Goal: Task Accomplishment & Management: Complete application form

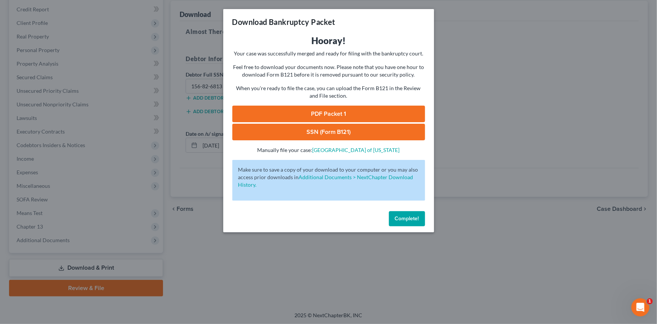
click at [401, 218] on span "Complete!" at bounding box center [407, 218] width 24 height 6
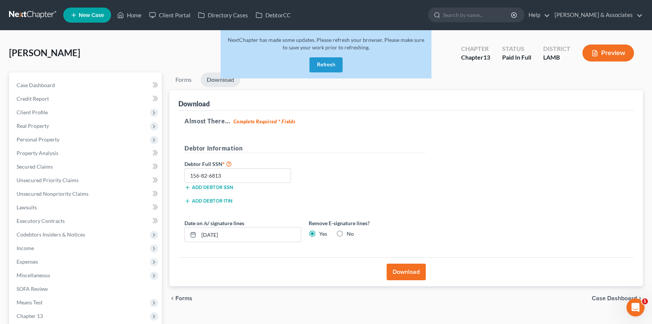
click at [335, 67] on button "Refresh" at bounding box center [326, 64] width 33 height 15
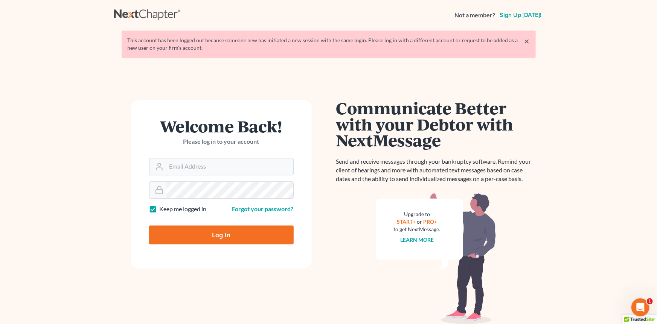
type input "[EMAIL_ADDRESS][DOMAIN_NAME]"
click at [207, 231] on input "Log In" at bounding box center [221, 234] width 145 height 19
type input "Thinking..."
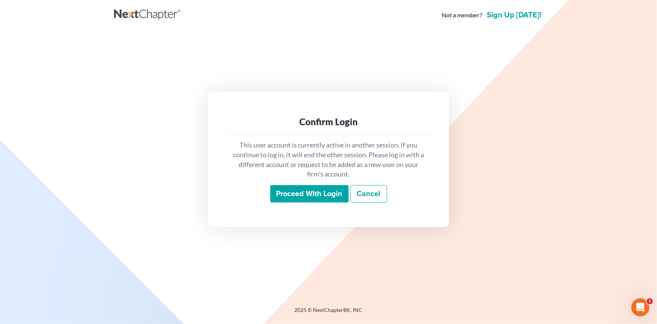
click at [315, 194] on input "Proceed with login" at bounding box center [309, 193] width 78 height 17
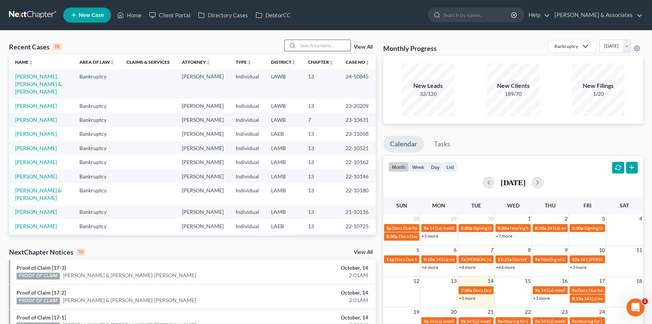
click at [337, 48] on input "search" at bounding box center [324, 45] width 53 height 11
type input "coleman"
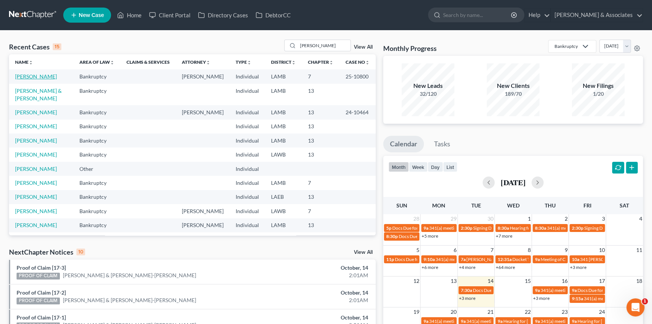
click at [43, 73] on link "[PERSON_NAME]" at bounding box center [36, 76] width 42 height 6
click at [34, 109] on link "Coleman, Derek" at bounding box center [36, 112] width 42 height 6
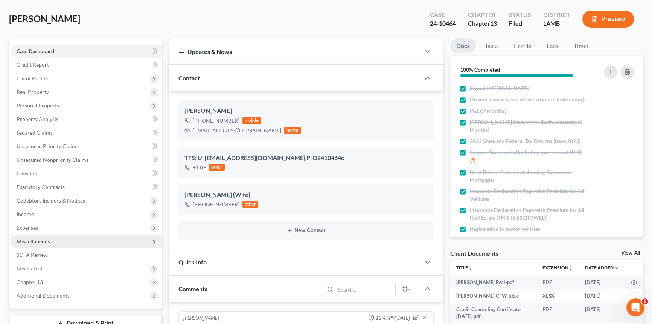
scroll to position [1988, 0]
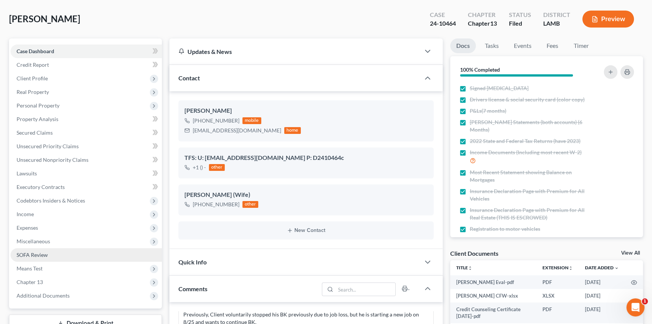
click at [63, 256] on link "SOFA Review" at bounding box center [86, 255] width 151 height 14
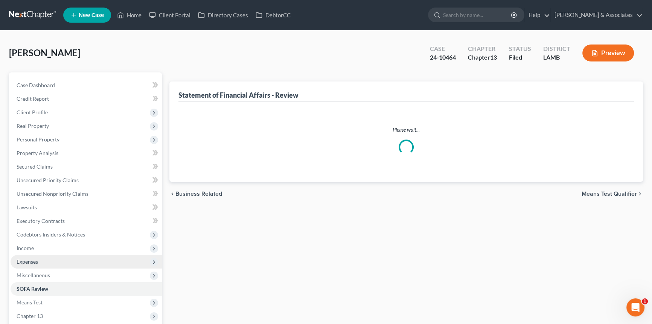
click at [53, 261] on span "Expenses" at bounding box center [86, 262] width 151 height 14
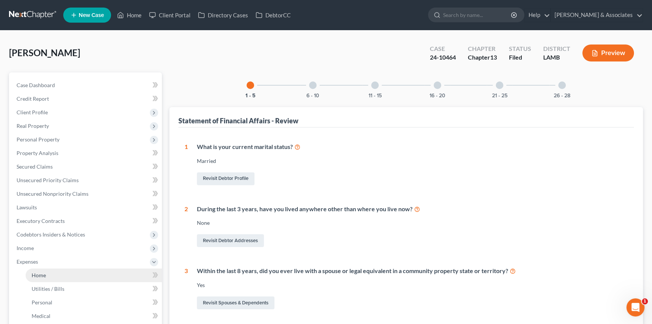
click at [54, 271] on link "Home" at bounding box center [94, 275] width 136 height 14
click at [81, 269] on link "Home" at bounding box center [94, 275] width 136 height 14
click at [36, 272] on span "Home" at bounding box center [39, 275] width 14 height 6
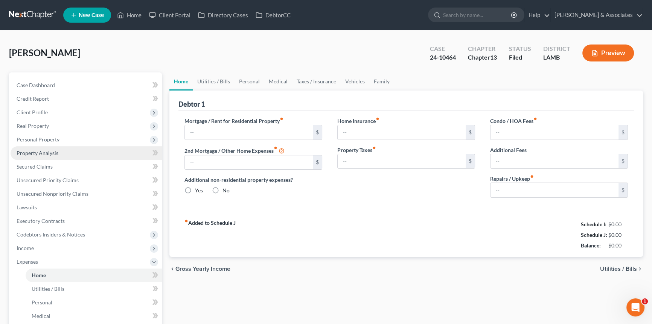
type input "0.00"
radio input "true"
type input "0.00"
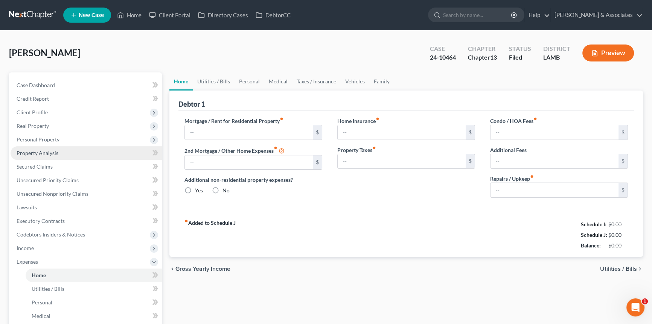
type input "0.00"
type input "50.00"
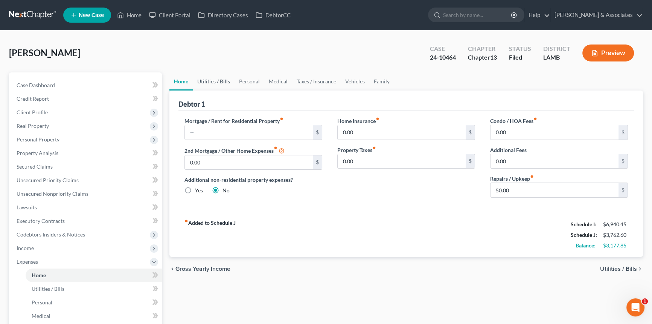
click at [215, 84] on link "Utilities / Bills" at bounding box center [214, 81] width 42 height 18
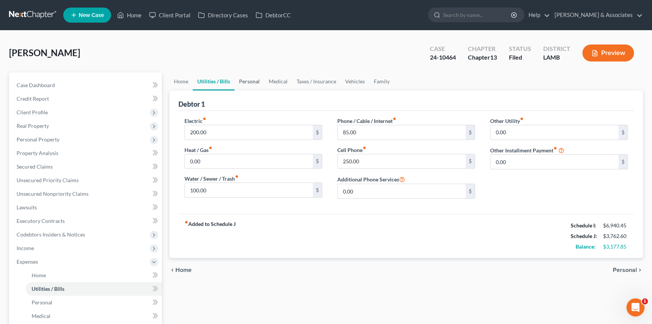
click at [251, 83] on link "Personal" at bounding box center [250, 81] width 30 height 18
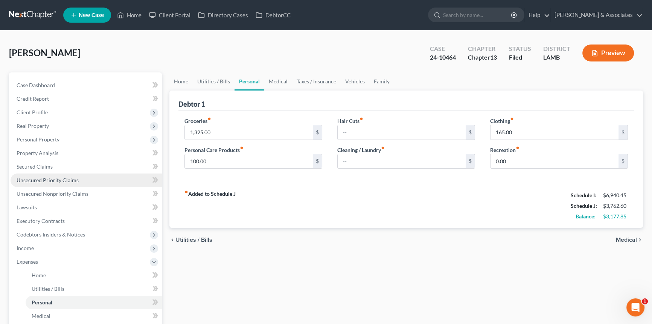
click at [83, 173] on link "Unsecured Priority Claims" at bounding box center [86, 180] width 151 height 14
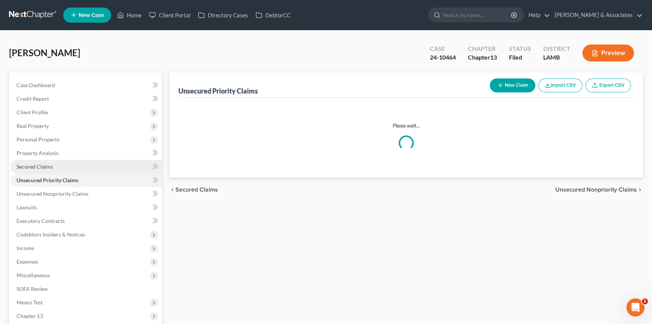
click at [85, 167] on link "Secured Claims" at bounding box center [86, 167] width 151 height 14
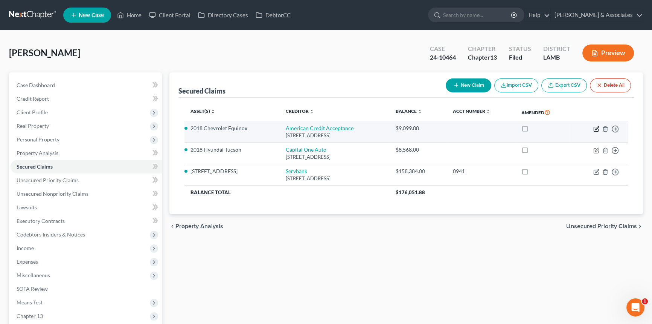
click at [597, 131] on icon "button" at bounding box center [596, 129] width 5 height 5
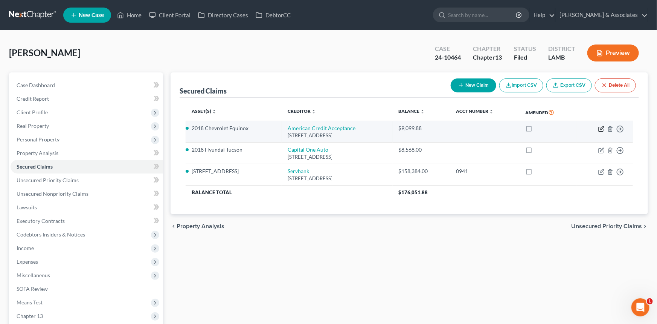
select select "42"
select select "2"
select select "0"
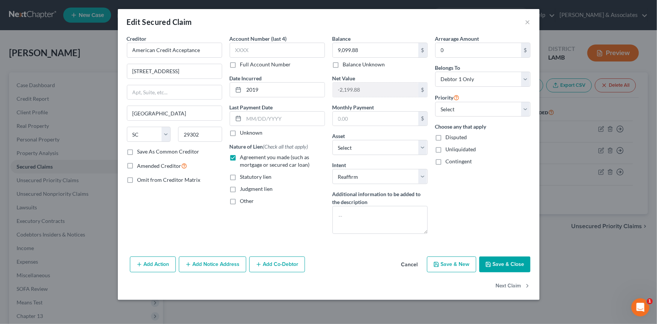
click at [413, 263] on button "Cancel" at bounding box center [410, 264] width 29 height 15
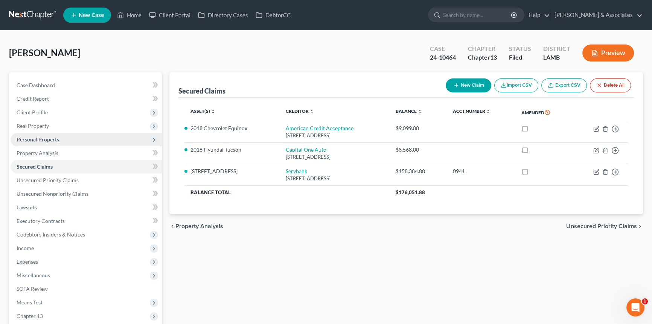
click at [91, 139] on span "Personal Property" at bounding box center [86, 140] width 151 height 14
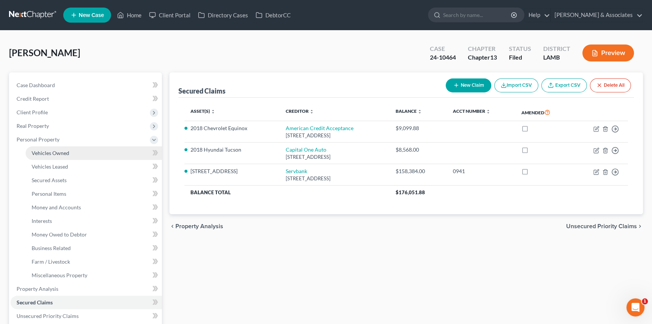
click at [83, 151] on link "Vehicles Owned" at bounding box center [94, 153] width 136 height 14
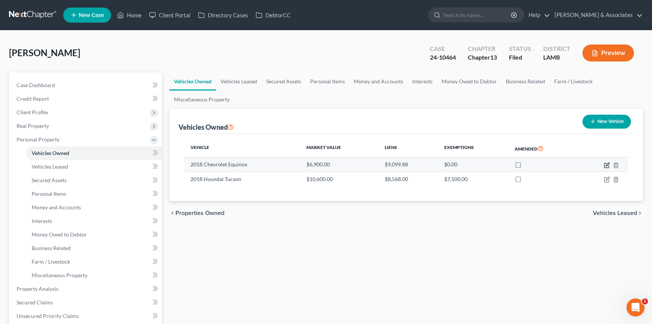
click at [607, 165] on icon "button" at bounding box center [607, 163] width 3 height 3
select select "0"
select select "8"
select select "2"
select select "4"
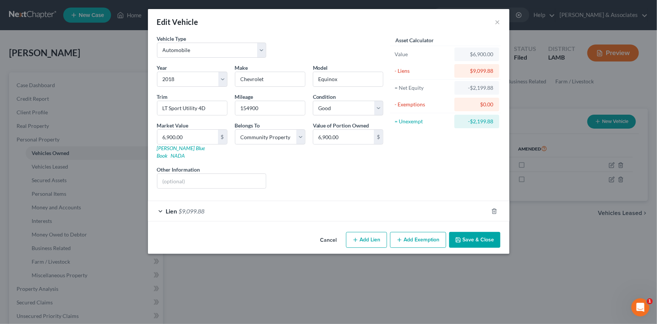
click at [446, 208] on div "Lien $9,099.88" at bounding box center [318, 211] width 341 height 20
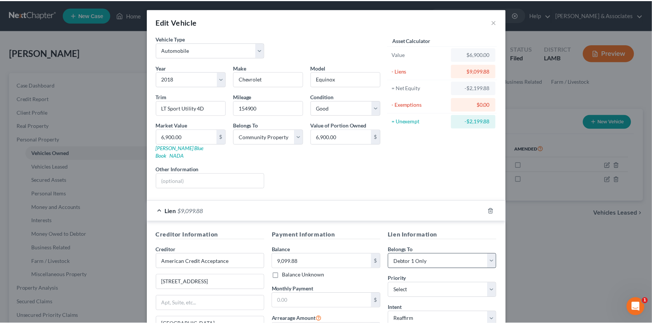
scroll to position [87, 0]
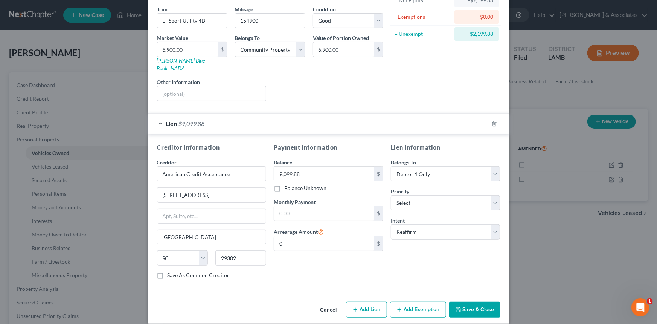
click at [461, 307] on button "Save & Close" at bounding box center [474, 309] width 51 height 16
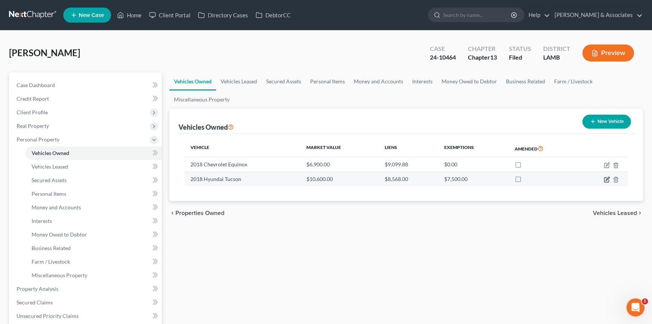
click at [607, 180] on icon "button" at bounding box center [607, 179] width 6 height 6
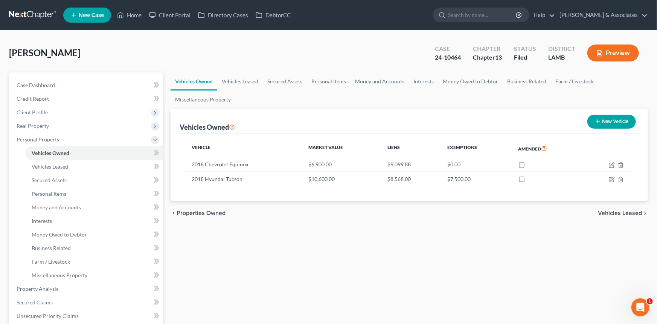
select select "0"
select select "8"
select select "4"
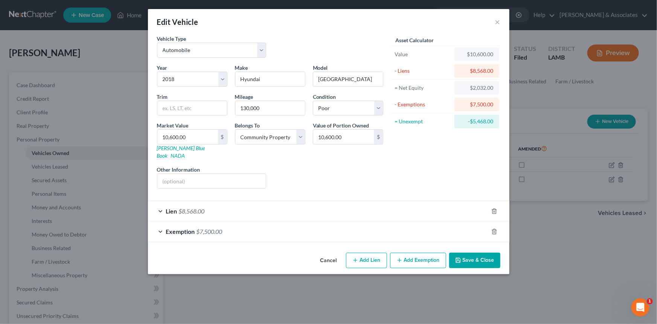
click at [316, 202] on div "Lien $8,568.00" at bounding box center [318, 211] width 341 height 20
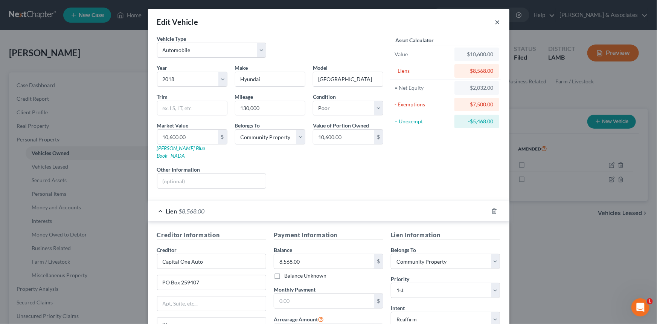
click at [497, 24] on button "×" at bounding box center [497, 21] width 5 height 9
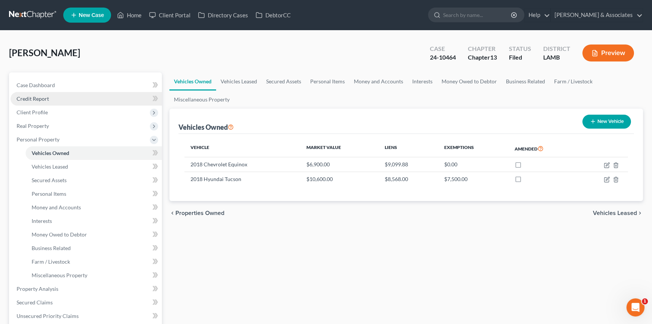
click at [47, 99] on span "Credit Report" at bounding box center [33, 98] width 32 height 6
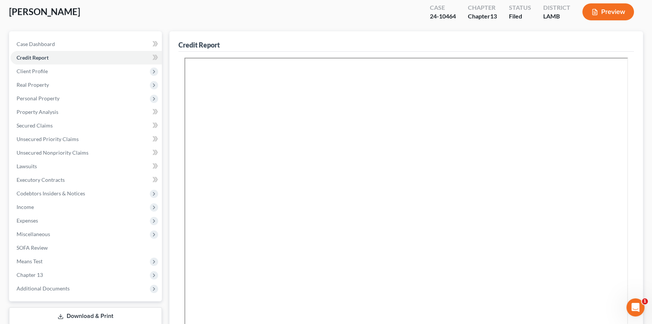
scroll to position [170, 0]
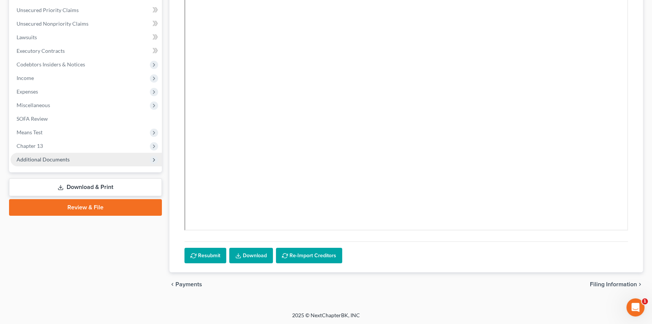
click at [72, 163] on span "Additional Documents" at bounding box center [86, 160] width 151 height 14
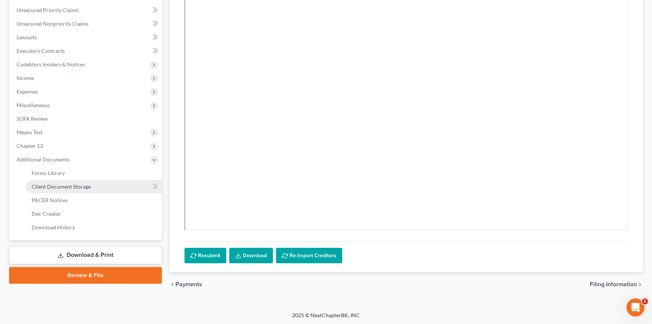
click at [73, 181] on link "Client Document Storage" at bounding box center [94, 187] width 136 height 14
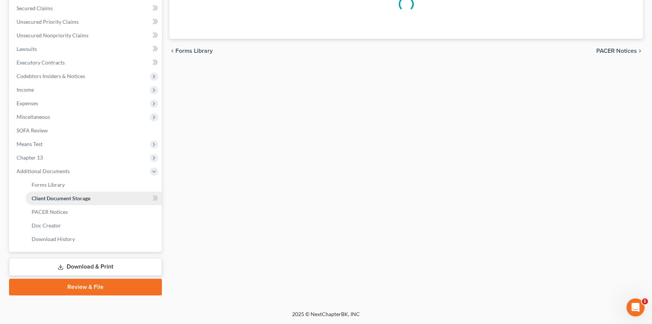
scroll to position [76, 0]
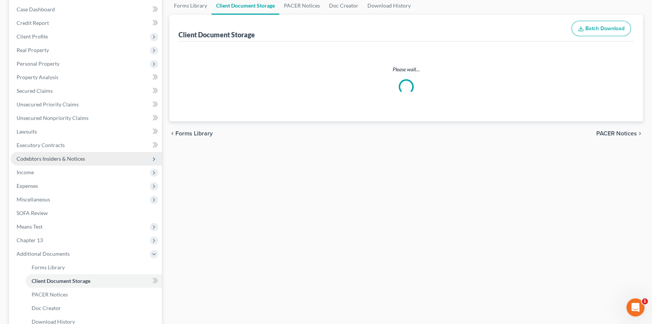
select select "13"
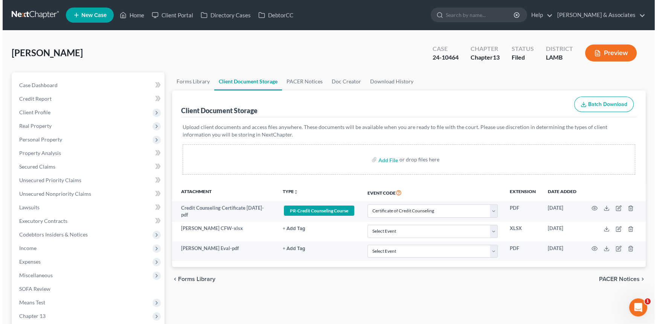
scroll to position [0, 0]
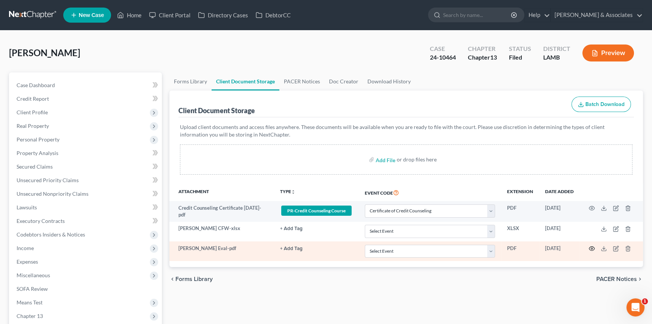
click at [592, 247] on icon "button" at bounding box center [592, 248] width 6 height 6
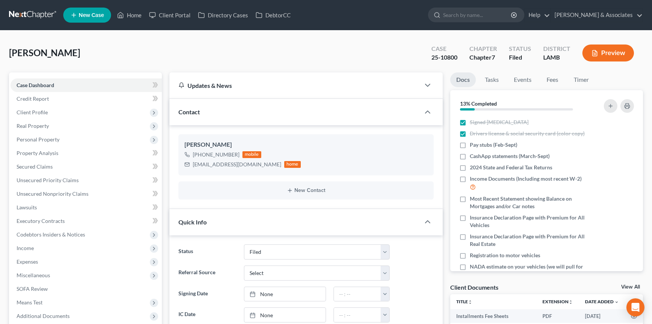
select select "8"
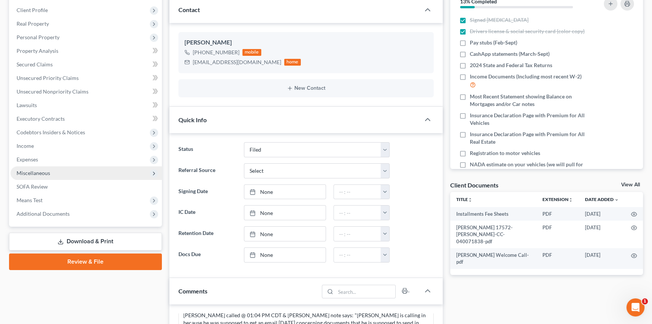
scroll to position [137, 0]
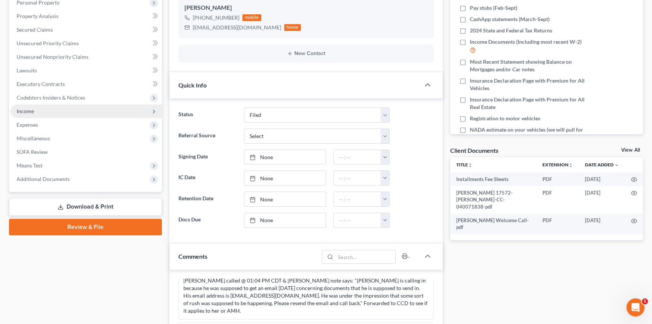
click at [36, 110] on span "Income" at bounding box center [86, 111] width 151 height 14
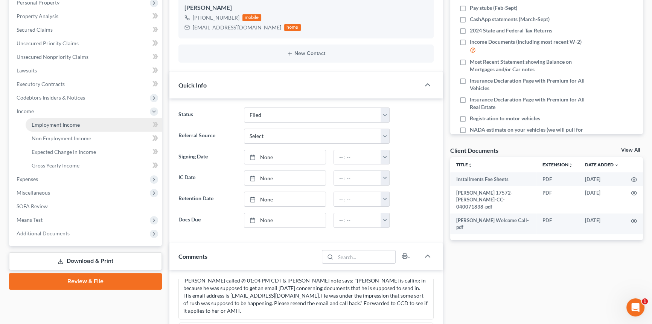
click at [38, 124] on span "Employment Income" at bounding box center [56, 124] width 48 height 6
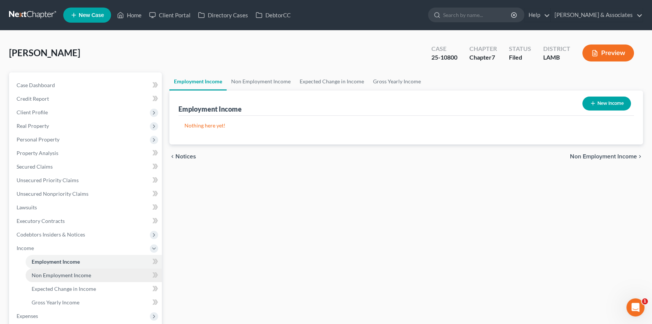
click at [53, 277] on span "Non Employment Income" at bounding box center [62, 275] width 60 height 6
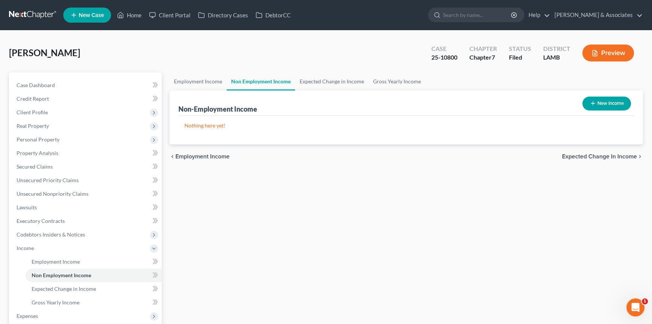
click at [602, 102] on button "New Income" at bounding box center [607, 103] width 49 height 14
select select "0"
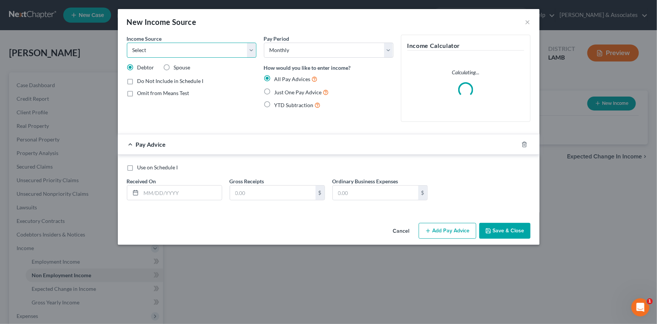
click at [188, 49] on select "Select Unemployment Disability (from employer) Pension Retirement Social Securi…" at bounding box center [192, 50] width 130 height 15
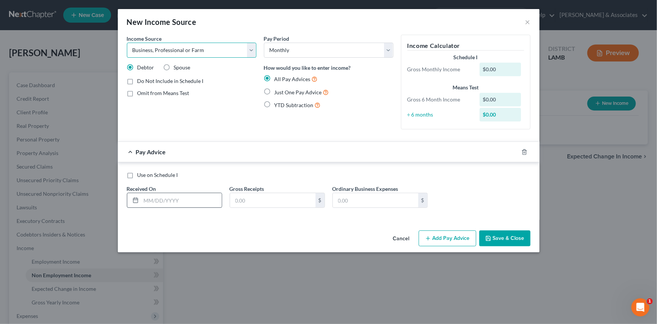
click at [127, 43] on select "Select Unemployment Disability (from employer) Pension Retirement Social Securi…" at bounding box center [192, 50] width 130 height 15
click at [177, 199] on input "text" at bounding box center [181, 200] width 81 height 14
click at [171, 45] on select "Select Unemployment Disability (from employer) Pension Retirement Social Securi…" at bounding box center [192, 50] width 130 height 15
select select "13"
click at [127, 43] on select "Select Unemployment Disability (from employer) Pension Retirement Social Securi…" at bounding box center [192, 50] width 130 height 15
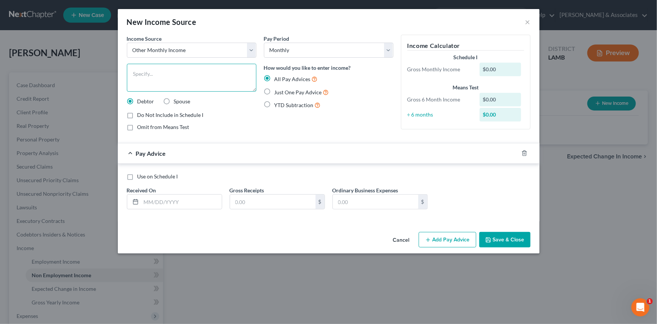
click at [179, 80] on textarea at bounding box center [192, 78] width 130 height 28
type textarea "Music income"
drag, startPoint x: 498, startPoint y: 238, endPoint x: 420, endPoint y: 241, distance: 78.0
click at [498, 238] on button "Save & Close" at bounding box center [505, 240] width 51 height 16
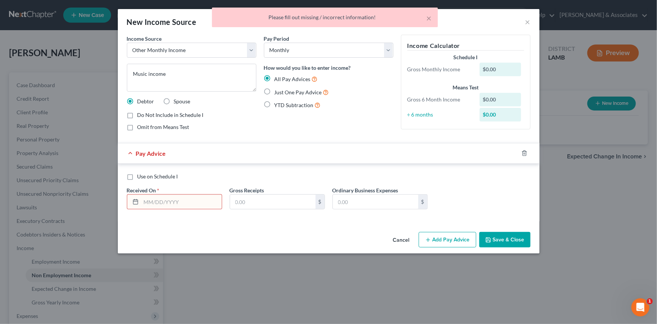
click at [162, 206] on input "text" at bounding box center [181, 201] width 81 height 14
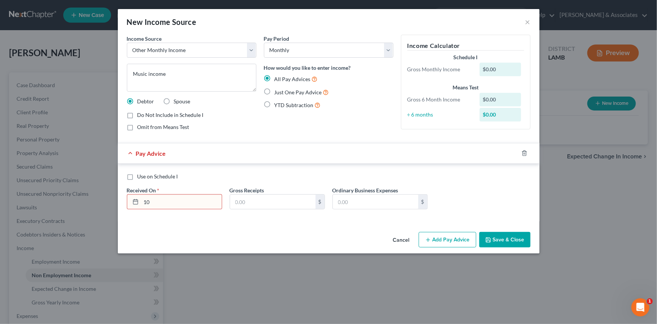
type input "1"
type input "3/1/2025"
click at [504, 238] on button "Save & Close" at bounding box center [505, 240] width 51 height 16
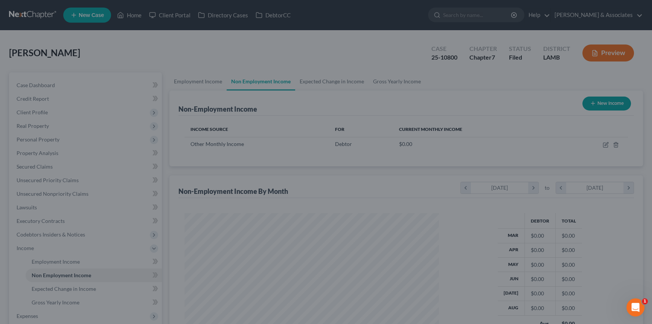
scroll to position [376581, 376449]
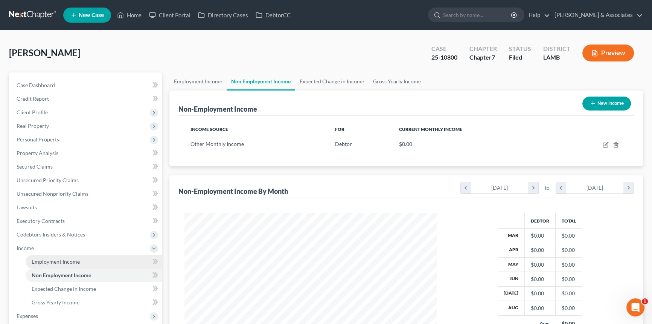
click at [80, 261] on link "Employment Income" at bounding box center [94, 262] width 136 height 14
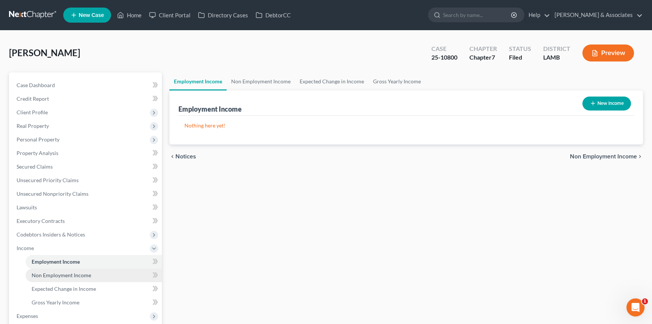
click at [97, 273] on link "Non Employment Income" at bounding box center [94, 275] width 136 height 14
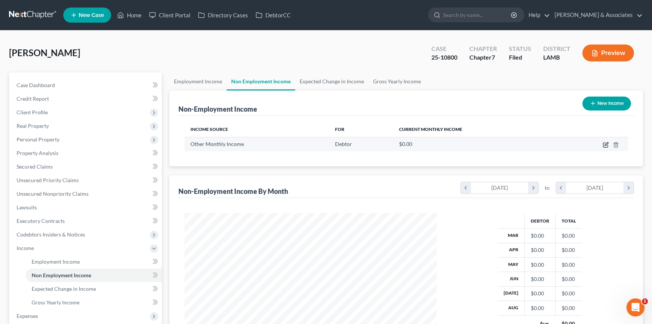
click at [607, 144] on icon "button" at bounding box center [606, 145] width 6 height 6
select select "13"
select select "0"
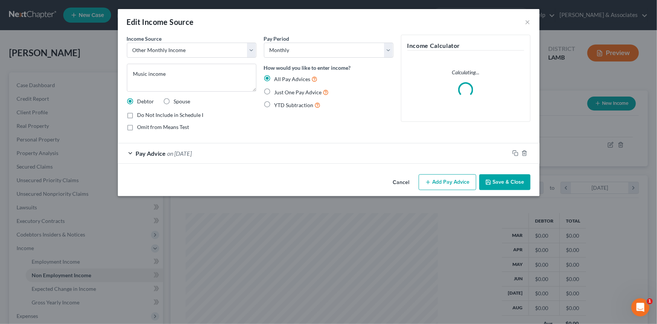
scroll to position [135, 270]
click at [354, 162] on div "Pay Advice on 03/01/2025" at bounding box center [314, 153] width 392 height 20
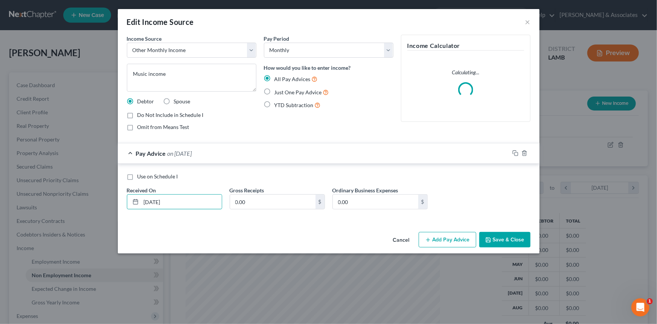
drag, startPoint x: 172, startPoint y: 205, endPoint x: 118, endPoint y: 205, distance: 54.6
click at [118, 205] on div "Use on Schedule I Received On * 03/01/2025 Gross Receipts 0.00 $ Ordinary Busin…" at bounding box center [329, 192] width 422 height 58
type input "8/1/2025"
type input "1,008"
click at [438, 237] on button "Add Pay Advice" at bounding box center [448, 240] width 58 height 16
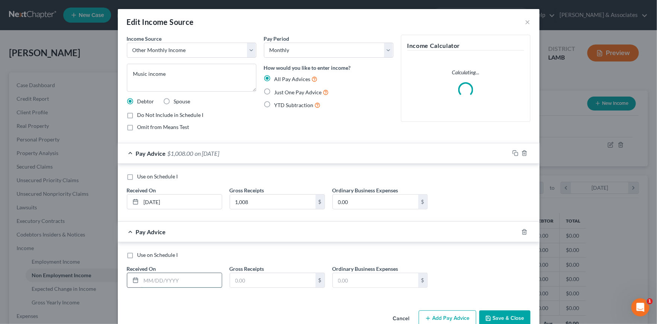
click at [194, 277] on input "text" at bounding box center [181, 280] width 81 height 14
type input "9/1/2025"
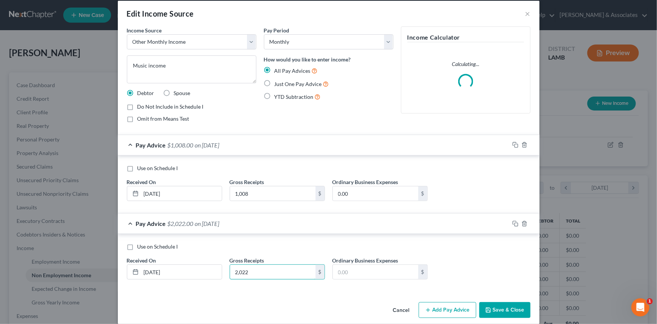
scroll to position [17, 0]
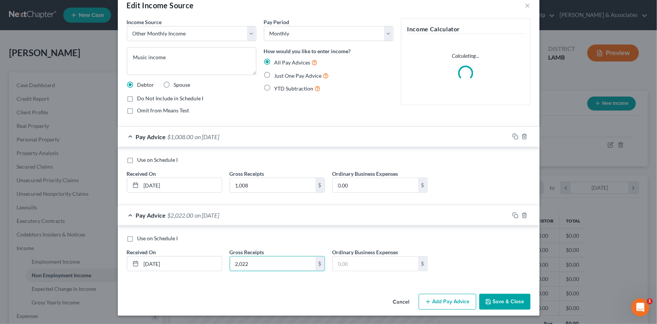
type input "2,022"
click at [451, 302] on button "Add Pay Advice" at bounding box center [448, 301] width 58 height 16
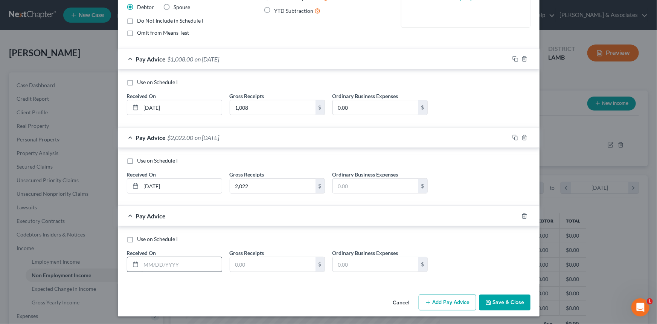
scroll to position [95, 0]
click at [167, 261] on input "text" at bounding box center [181, 264] width 81 height 14
type input "1"
click at [190, 182] on input "9/1/2025" at bounding box center [181, 185] width 81 height 14
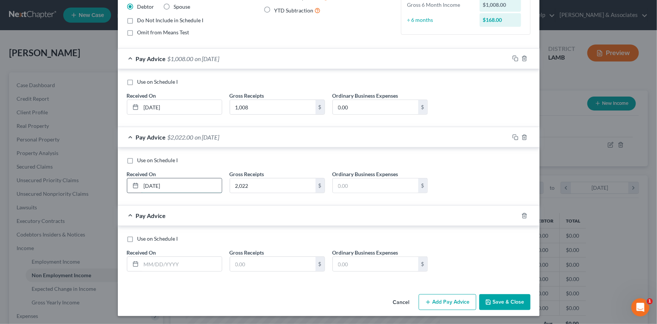
click at [190, 182] on input "9/1/2025" at bounding box center [181, 185] width 81 height 14
type input "7/1/2025"
click at [161, 257] on input "text" at bounding box center [181, 264] width 81 height 14
type input "6/1/2025"
type input "3,053"
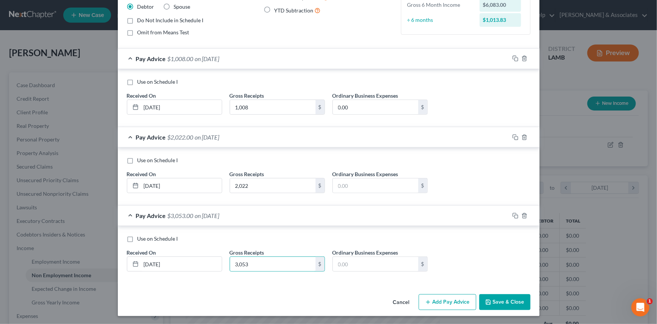
click at [433, 304] on button "Add Pay Advice" at bounding box center [448, 302] width 58 height 16
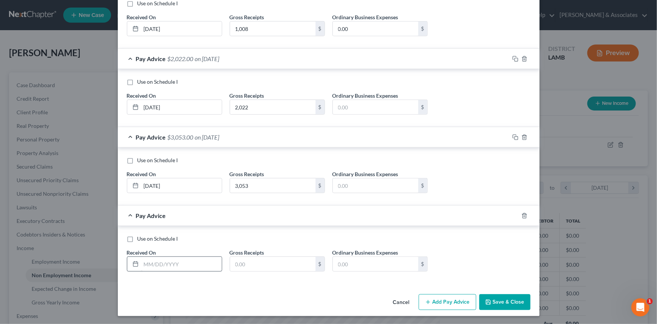
scroll to position [173, 0]
click at [158, 264] on input "text" at bounding box center [181, 263] width 81 height 14
type input "5/1/2025"
type input "544"
click at [436, 298] on button "Add Pay Advice" at bounding box center [448, 301] width 58 height 16
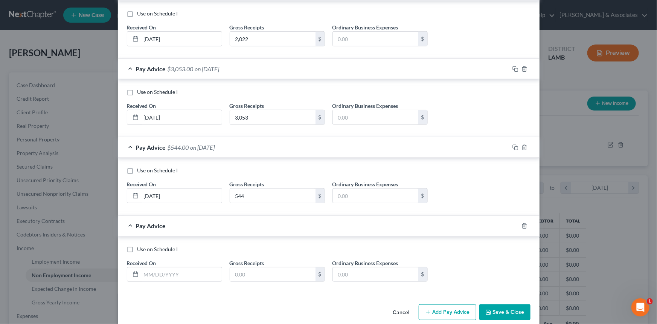
scroll to position [251, 0]
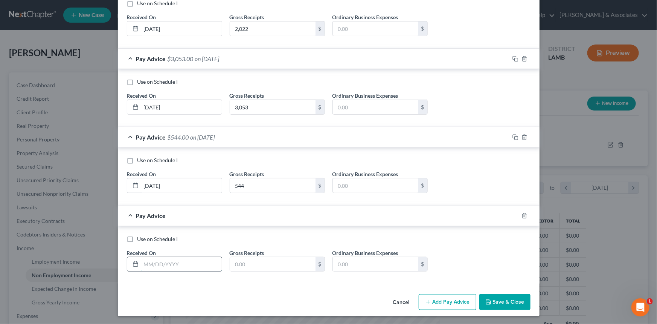
click at [165, 269] on input "text" at bounding box center [181, 264] width 81 height 14
type input "4/1/2025"
type input "2,939"
click at [439, 307] on button "Add Pay Advice" at bounding box center [448, 302] width 58 height 16
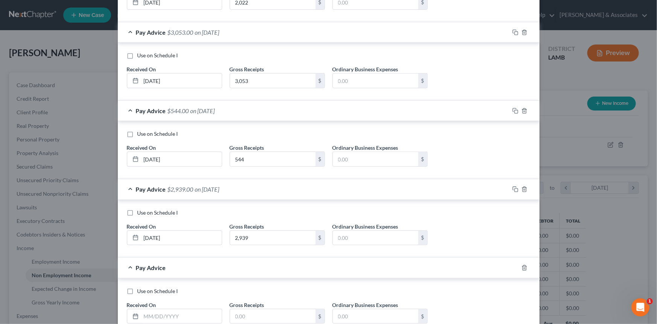
scroll to position [330, 0]
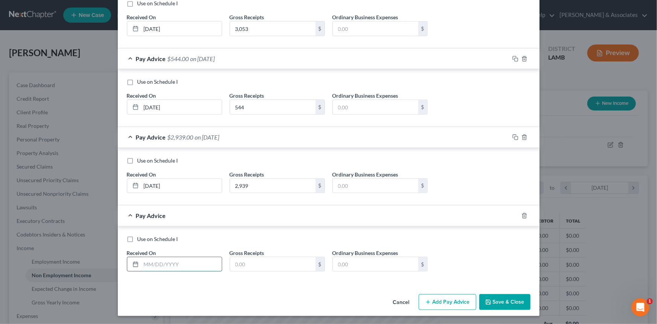
click at [177, 262] on input "text" at bounding box center [181, 264] width 81 height 14
click at [180, 265] on input "1790" at bounding box center [181, 264] width 81 height 14
type input "3/1/2025"
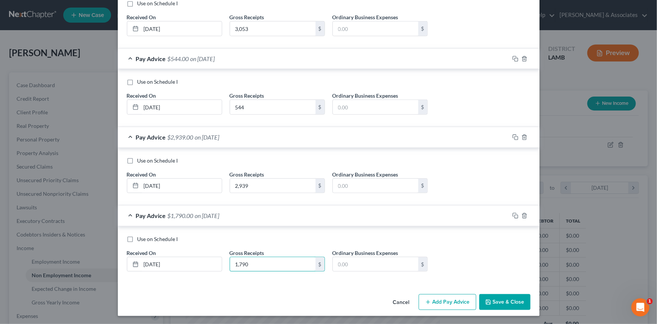
type input "1,790"
click at [445, 301] on button "Add Pay Advice" at bounding box center [448, 302] width 58 height 16
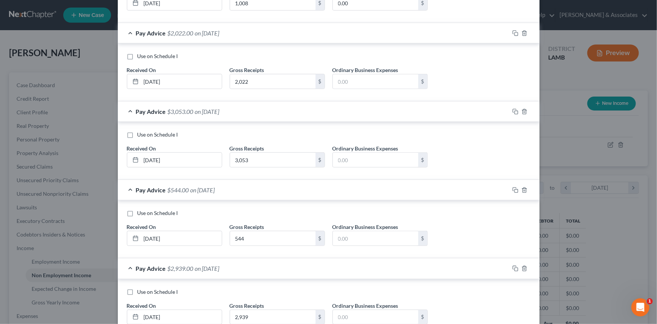
scroll to position [56, 0]
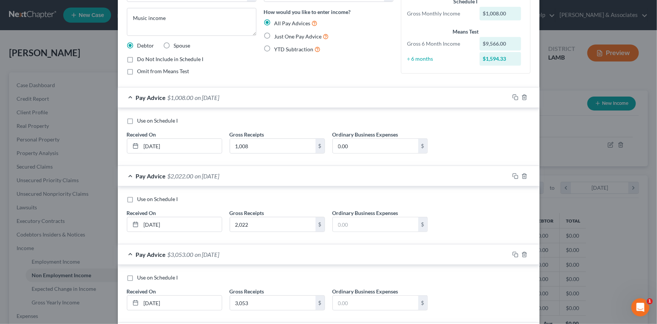
click at [362, 71] on div "Pay Period Select Monthly Twice Monthly Every Other Week Weekly How would you l…" at bounding box center [328, 30] width 137 height 102
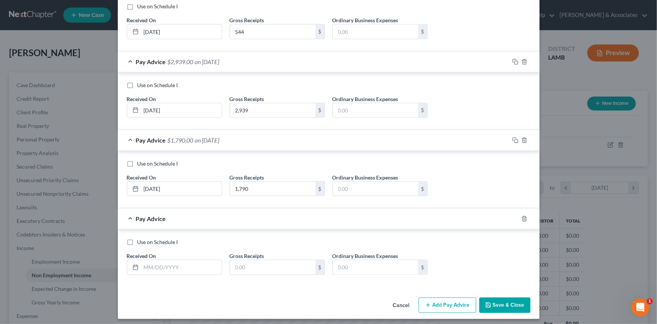
scroll to position [408, 0]
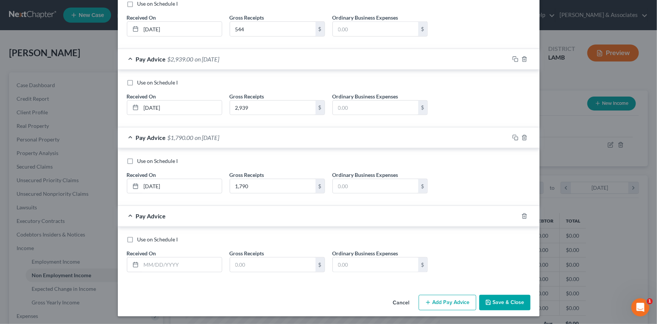
click at [143, 160] on span "Use on Schedule I" at bounding box center [158, 160] width 41 height 6
click at [143, 160] on input "Use on Schedule I" at bounding box center [143, 159] width 5 height 5
checkbox input "true"
click at [524, 214] on icon "button" at bounding box center [525, 216] width 6 height 6
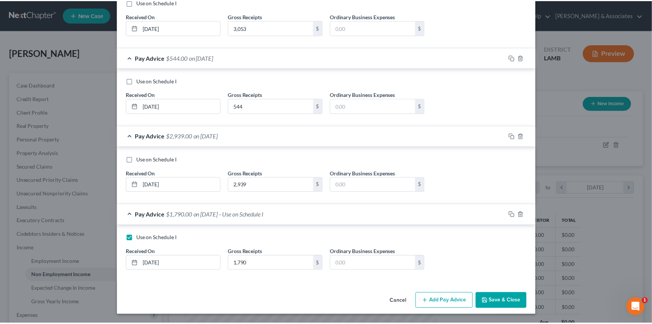
scroll to position [330, 0]
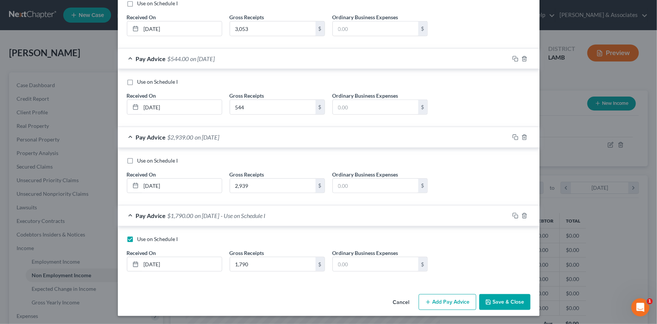
click at [507, 304] on button "Save & Close" at bounding box center [505, 302] width 51 height 16
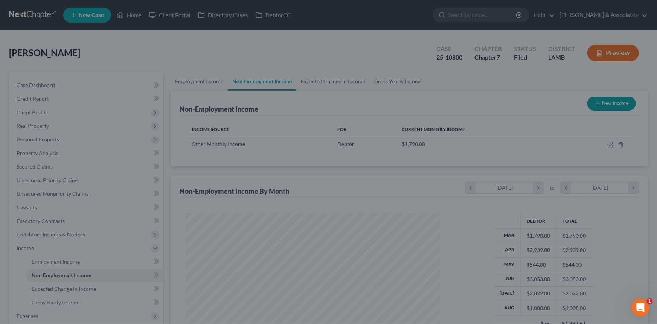
scroll to position [376581, 376449]
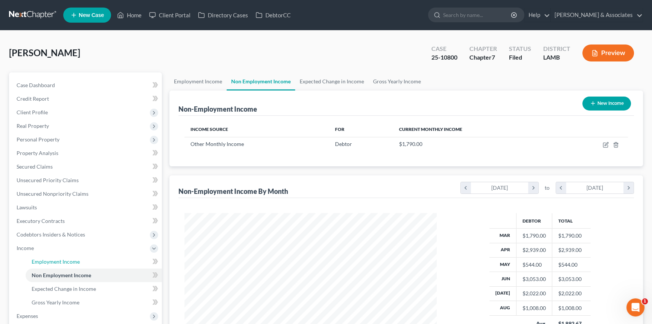
drag, startPoint x: 69, startPoint y: 263, endPoint x: 20, endPoint y: 262, distance: 48.6
click at [69, 263] on span "Employment Income" at bounding box center [56, 261] width 48 height 6
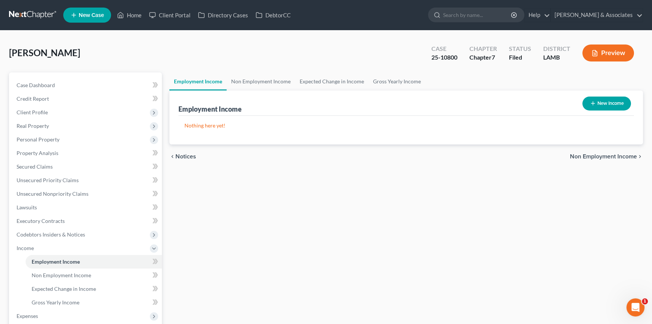
click at [600, 106] on button "New Income" at bounding box center [607, 103] width 49 height 14
select select "0"
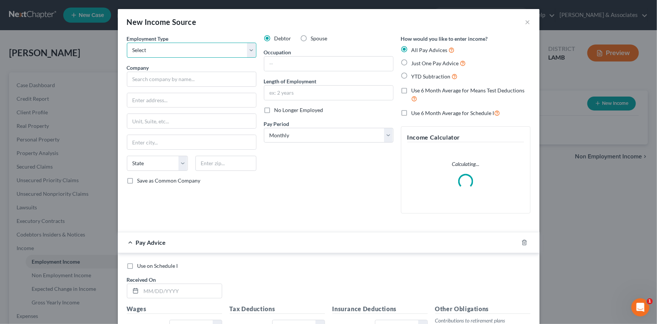
click at [186, 54] on select "Select Full or Part Time Employment Self Employment" at bounding box center [192, 50] width 130 height 15
select select "0"
click at [127, 43] on select "Select Full or Part Time Employment Self Employment" at bounding box center [192, 50] width 130 height 15
click at [171, 81] on input "text" at bounding box center [192, 79] width 130 height 15
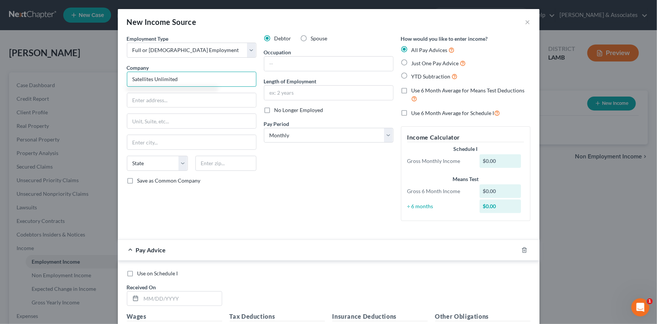
type input "Satellites Unlimited"
click at [176, 107] on div "Employment Type * Select Full or Part Time Employment Self Employment Company *…" at bounding box center [191, 131] width 137 height 192
click at [179, 104] on input "text" at bounding box center [191, 100] width 129 height 14
type input "138 Citation Ct"
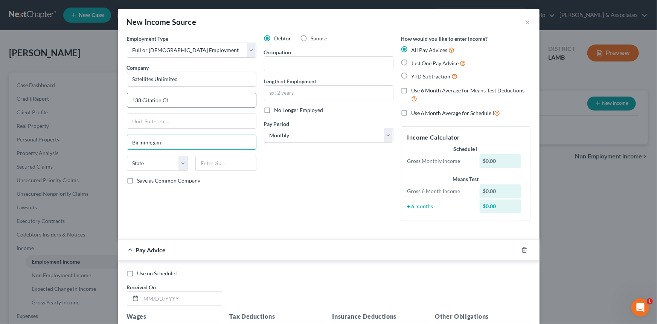
type input "Birminhgam"
select select "0"
type input "35209"
type input "Birmingham"
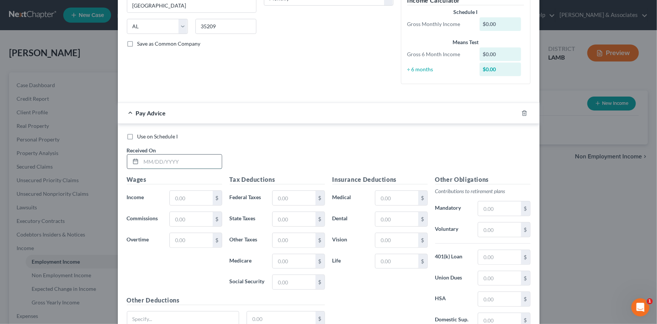
click at [164, 164] on input "text" at bounding box center [181, 161] width 81 height 14
click at [173, 165] on input "8/25/2025" at bounding box center [181, 161] width 81 height 14
type input "9/1/2025"
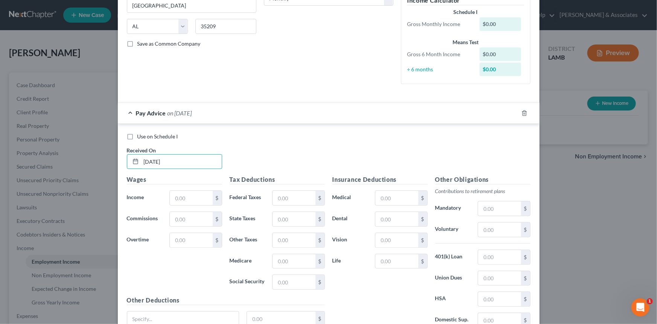
click at [160, 139] on label "Use on Schedule I" at bounding box center [158, 137] width 41 height 8
click at [145, 138] on input "Use on Schedule I" at bounding box center [143, 135] width 5 height 5
checkbox input "true"
click at [196, 199] on input "text" at bounding box center [191, 198] width 43 height 14
type input "4,320.99"
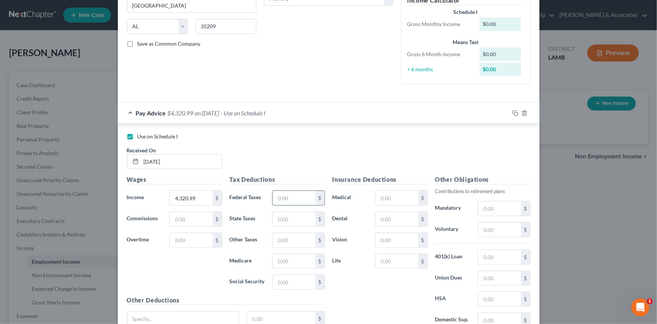
click at [300, 193] on input "text" at bounding box center [294, 198] width 43 height 14
type input "330.55"
click at [303, 216] on input "text" at bounding box center [294, 219] width 43 height 14
type input "86.36"
click at [347, 302] on div "Insurance Deductions Medical $ Dental $ Vision $ Life $" at bounding box center [380, 254] width 103 height 159
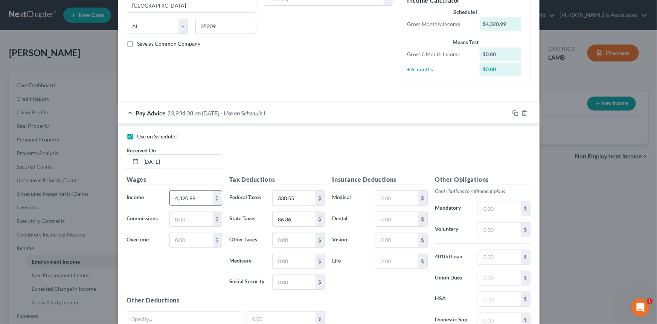
click at [189, 193] on input "4,320.99" at bounding box center [191, 198] width 43 height 14
type input "2,757.82"
click at [301, 202] on input "330.55" at bounding box center [294, 198] width 43 height 14
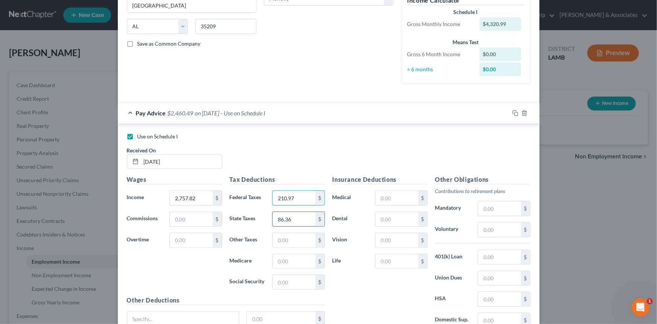
type input "210.97"
click at [308, 219] on input "86.36" at bounding box center [294, 219] width 43 height 14
type input "53.89"
click at [282, 147] on div "Use on Schedule I Received On * 9/1/2025" at bounding box center [328, 154] width 411 height 43
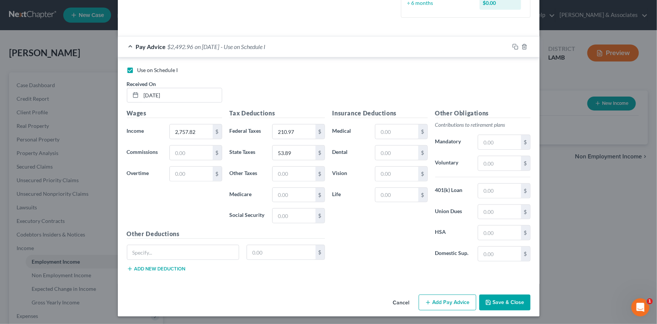
scroll to position [203, 0]
click at [503, 299] on button "Save & Close" at bounding box center [505, 302] width 51 height 16
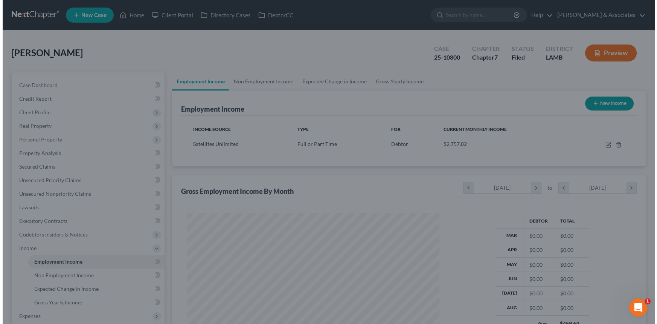
scroll to position [376581, 376449]
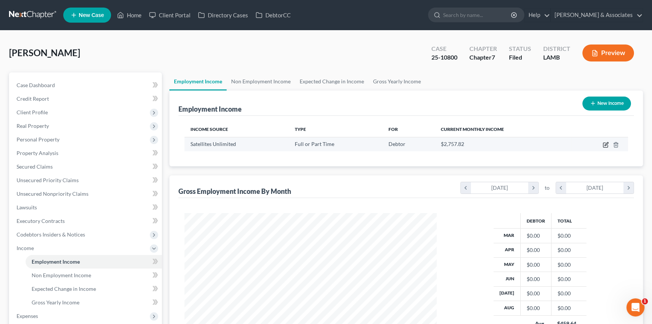
click at [605, 144] on icon "button" at bounding box center [606, 145] width 6 height 6
select select "0"
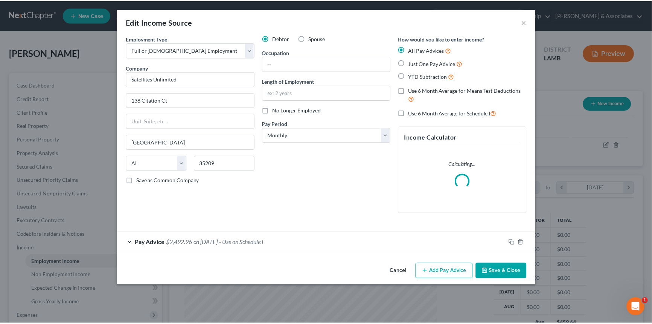
scroll to position [135, 270]
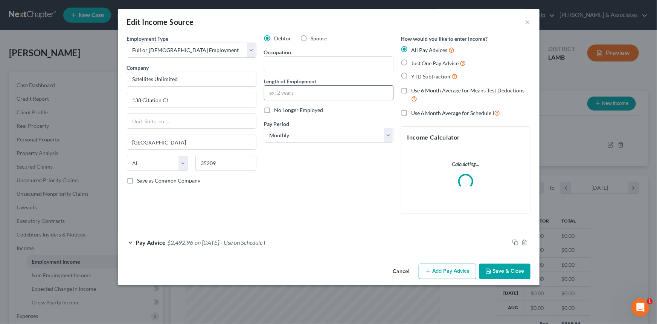
click at [323, 94] on input "text" at bounding box center [328, 93] width 129 height 14
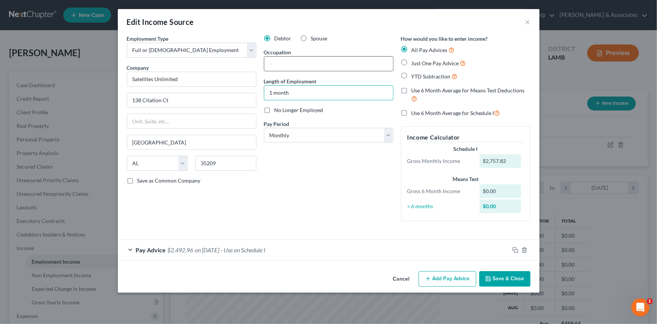
type input "1 month"
click at [327, 66] on input "text" at bounding box center [328, 64] width 129 height 14
type input "Installer"
click at [505, 271] on button "Save & Close" at bounding box center [505, 279] width 51 height 16
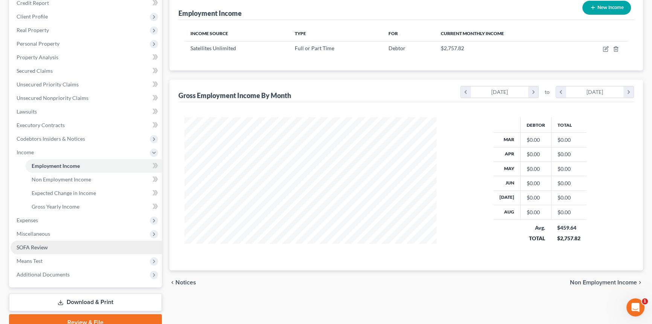
scroll to position [102, 0]
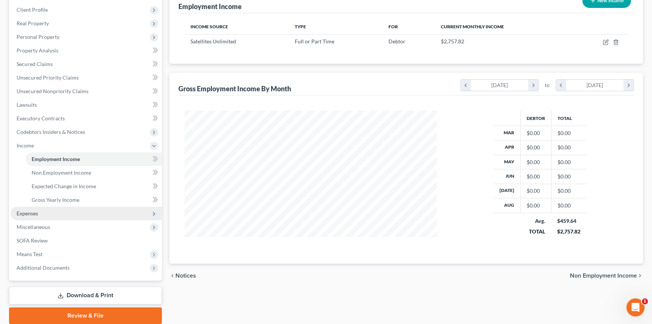
click at [52, 215] on span "Expenses" at bounding box center [86, 213] width 151 height 14
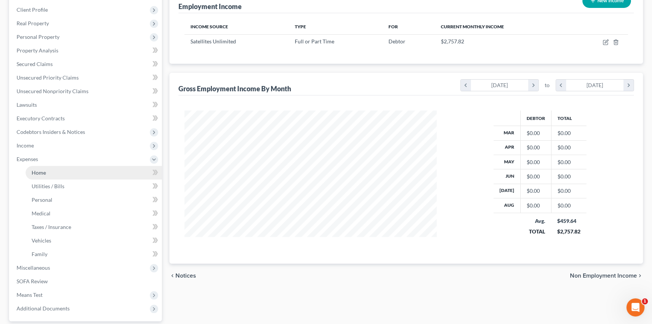
click at [57, 170] on link "Home" at bounding box center [94, 173] width 136 height 14
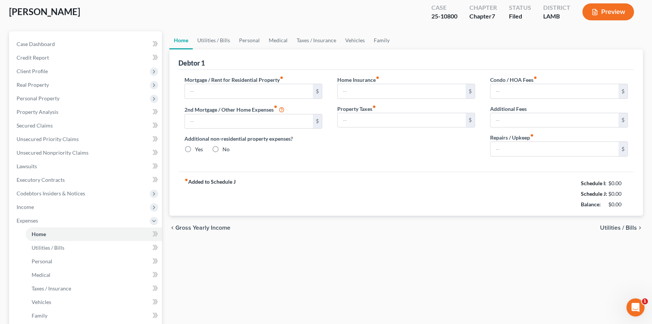
type input "0.00"
radio input "true"
type input "0.00"
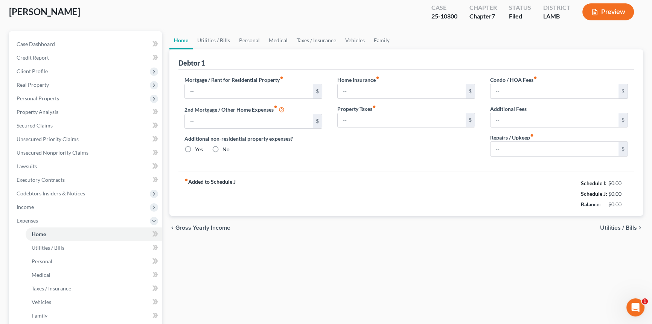
type input "0.00"
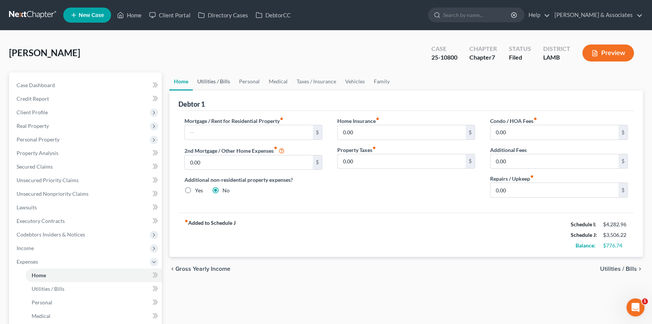
click at [227, 78] on link "Utilities / Bills" at bounding box center [214, 81] width 42 height 18
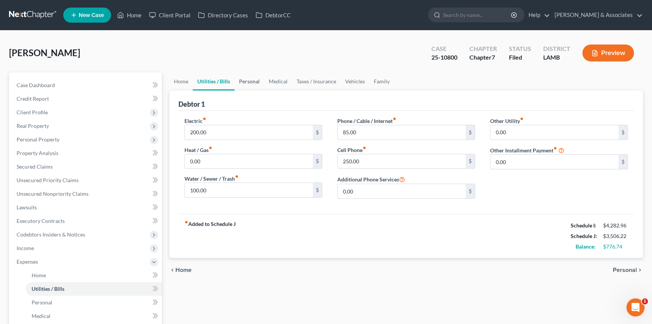
click at [249, 86] on link "Personal" at bounding box center [250, 81] width 30 height 18
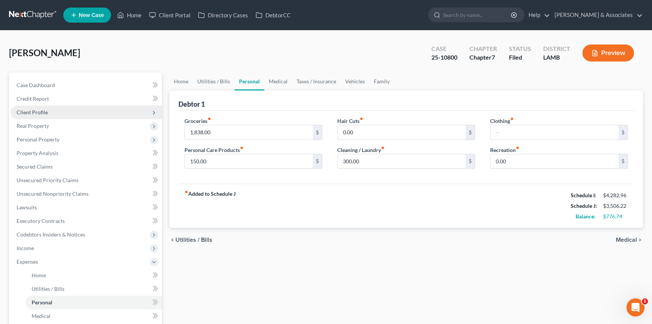
click at [50, 112] on span "Client Profile" at bounding box center [86, 112] width 151 height 14
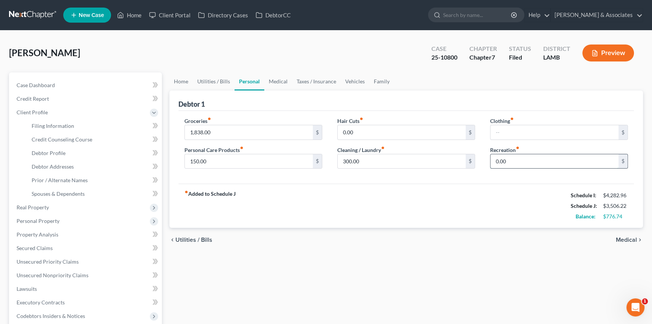
click at [570, 162] on input "0.00" at bounding box center [555, 161] width 128 height 14
type input "400"
click at [280, 79] on link "Medical" at bounding box center [278, 81] width 28 height 18
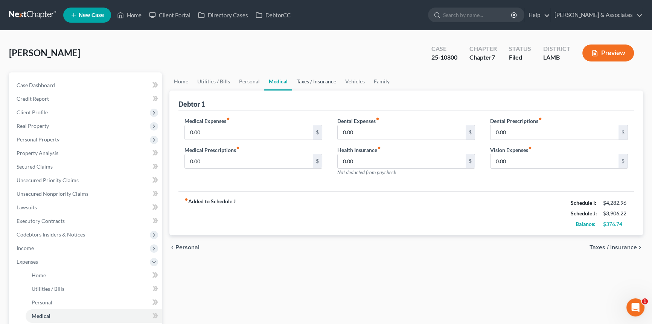
click at [314, 82] on link "Taxes / Insurance" at bounding box center [316, 81] width 49 height 18
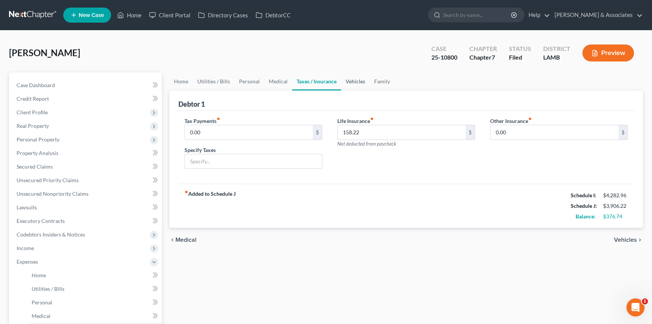
click at [361, 83] on link "Vehicles" at bounding box center [355, 81] width 29 height 18
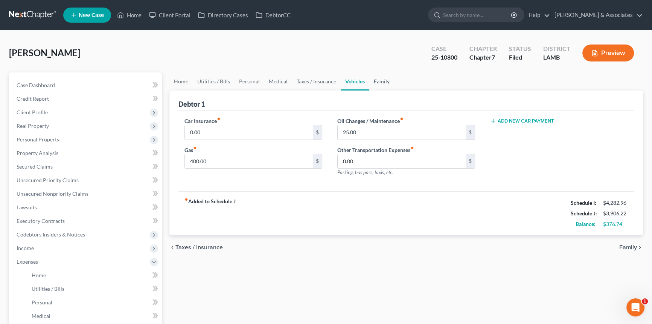
click at [387, 83] on link "Family" at bounding box center [382, 81] width 25 height 18
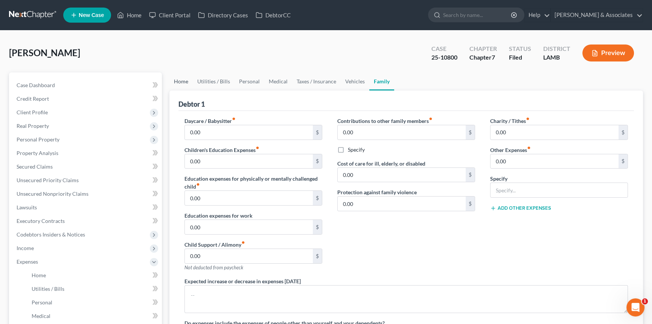
click at [183, 89] on link "Home" at bounding box center [181, 81] width 23 height 18
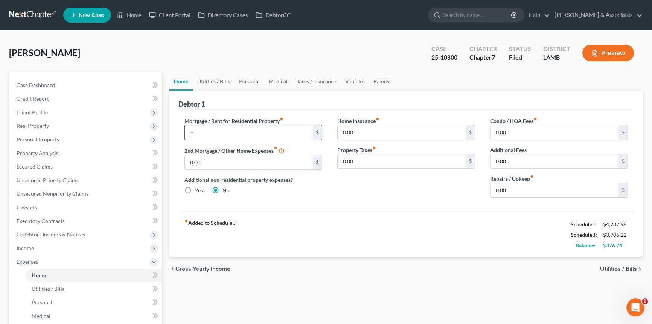
click at [203, 134] on input "text" at bounding box center [249, 132] width 128 height 14
click at [299, 280] on div "chevron_left Gross Yearly Income Utilities / Bills chevron_right" at bounding box center [407, 269] width 474 height 24
click at [74, 167] on link "Secured Claims" at bounding box center [86, 167] width 151 height 14
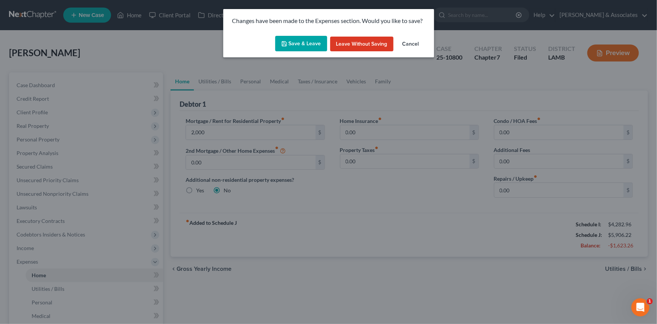
click at [306, 45] on button "Save & Leave" at bounding box center [301, 44] width 52 height 16
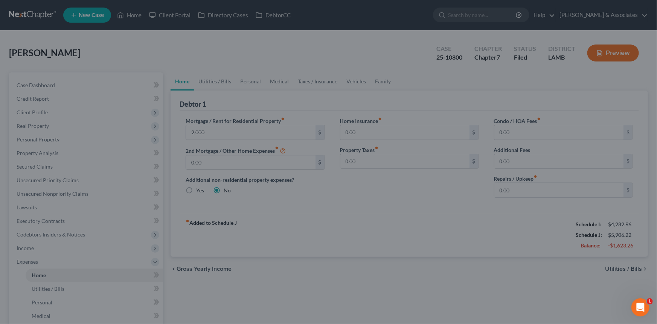
type input "2,000.00"
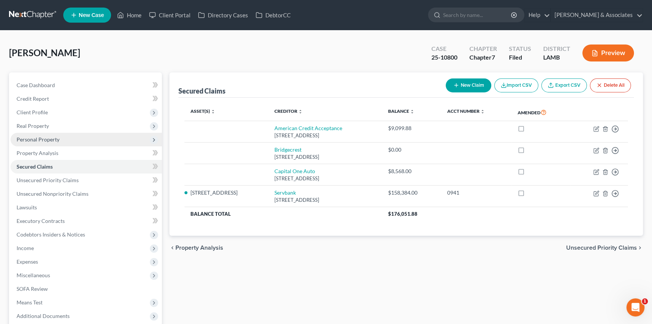
click at [52, 138] on span "Personal Property" at bounding box center [38, 139] width 43 height 6
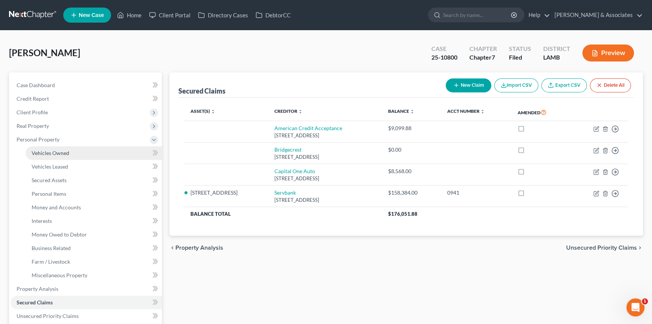
click at [53, 148] on link "Vehicles Owned" at bounding box center [94, 153] width 136 height 14
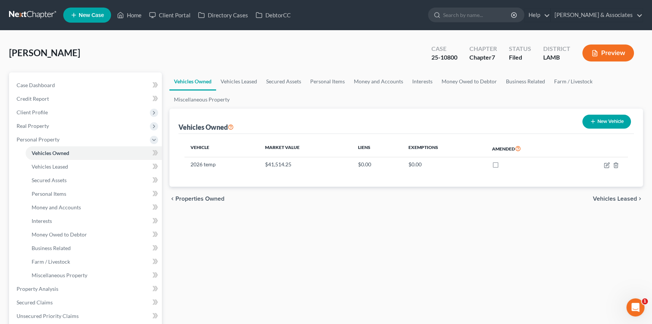
click at [585, 123] on button "New Vehicle" at bounding box center [607, 122] width 49 height 14
select select "0"
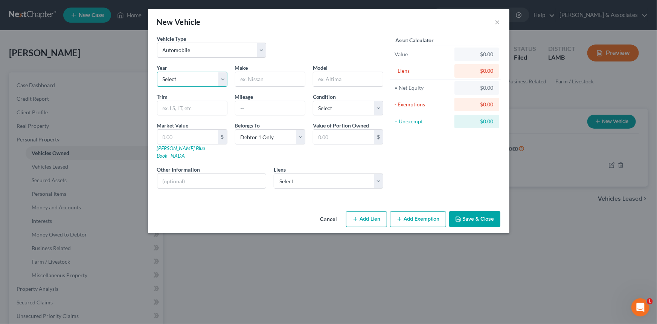
click at [209, 79] on select "Select 2026 2025 2024 2023 2022 2021 2020 2019 2018 2017 2016 2015 2014 2013 20…" at bounding box center [192, 79] width 70 height 15
select select "8"
click at [157, 72] on select "Select 2026 2025 2024 2023 2022 2021 2020 2019 2018 2017 2016 2015 2014 2013 20…" at bounding box center [192, 79] width 70 height 15
click at [268, 76] on input "text" at bounding box center [270, 79] width 70 height 14
type input "Chevrolet"
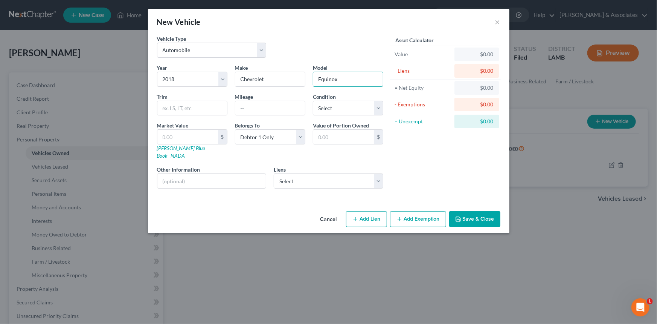
type input "Equinox"
drag, startPoint x: 359, startPoint y: 108, endPoint x: 356, endPoint y: 113, distance: 6.3
click at [359, 108] on select "Select Excellent Very Good Good Fair Poor" at bounding box center [348, 108] width 70 height 15
select select "2"
click at [313, 101] on select "Select Excellent Very Good Good Fair Poor" at bounding box center [348, 108] width 70 height 15
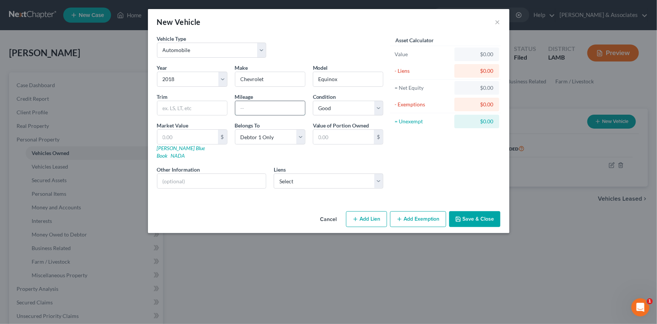
click at [247, 107] on input "text" at bounding box center [270, 108] width 70 height 14
type input "172500"
drag, startPoint x: 260, startPoint y: 136, endPoint x: 260, endPoint y: 142, distance: 5.3
click at [260, 136] on select "Select Debtor 1 Only Debtor 2 Only Debtor 1 And Debtor 2 Only At Least One Of T…" at bounding box center [270, 136] width 70 height 15
select select "4"
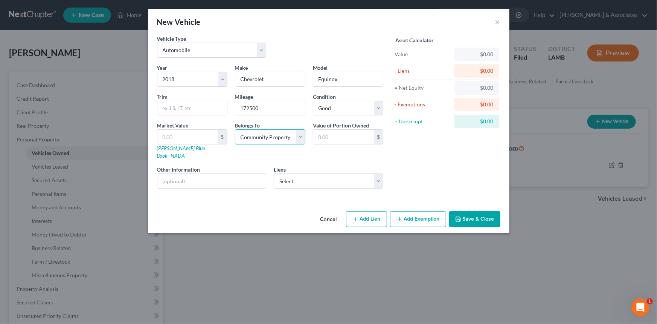
click at [235, 129] on select "Select Debtor 1 Only Debtor 2 Only Debtor 1 And Debtor 2 Only At Least One Of T…" at bounding box center [270, 136] width 70 height 15
click at [185, 139] on input "text" at bounding box center [187, 137] width 61 height 14
type input "6"
type input "6.00"
type input "62"
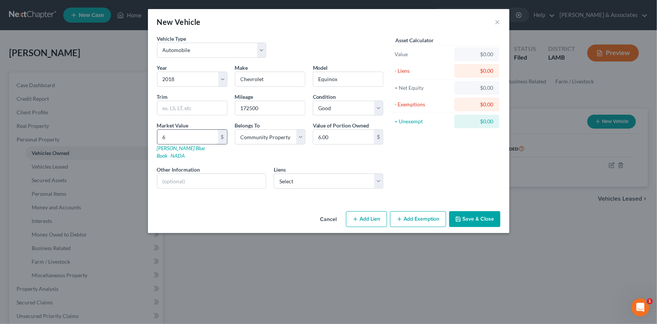
type input "62.00"
type input "620"
type input "620.00"
type input "6200"
type input "6,200.00"
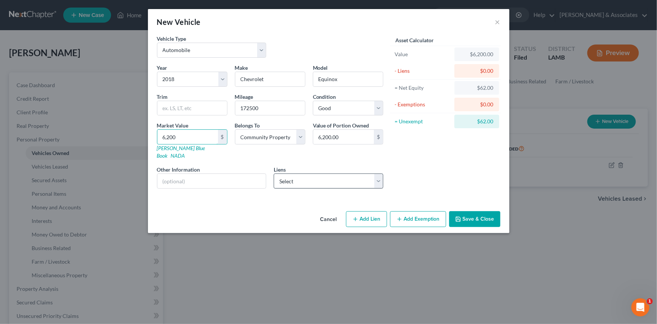
type input "6,200"
click at [328, 178] on select "Select American Credit Acceptance - $9,099.88 Capital One Auto - $8,568.00 Brid…" at bounding box center [329, 180] width 110 height 15
select select "0"
click at [274, 173] on select "Select American Credit Acceptance - $9,099.88 Capital One Auto - $8,568.00 Brid…" at bounding box center [329, 180] width 110 height 15
select select
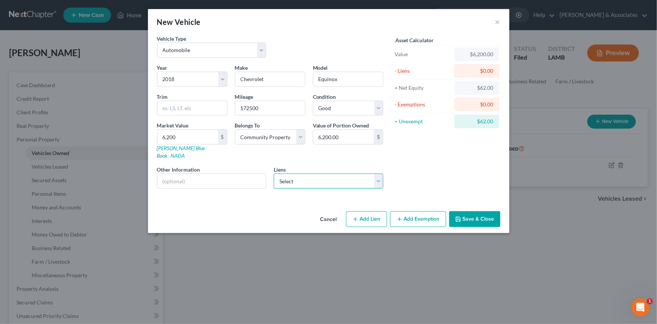
select select "42"
select select "0"
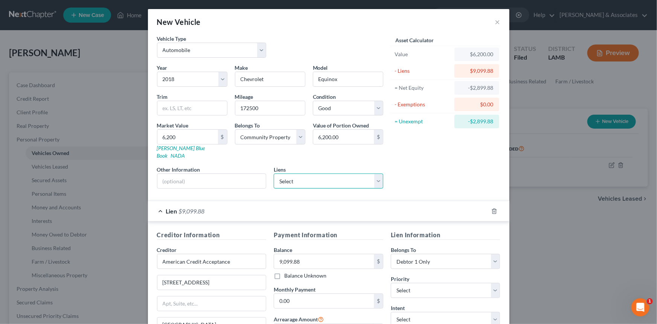
scroll to position [87, 0]
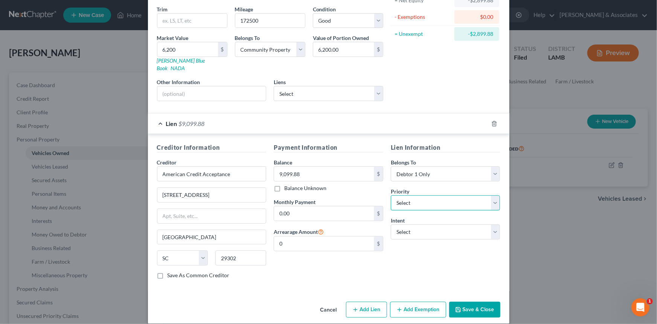
drag, startPoint x: 439, startPoint y: 194, endPoint x: 437, endPoint y: 203, distance: 8.4
click at [439, 195] on select "Select 1st 2nd 3rd 4th 5th 6th 7th 8th 9th 10th 11th 12th 13th 14th 15th 16th 1…" at bounding box center [446, 202] width 110 height 15
select select "0"
click at [391, 195] on select "Select 1st 2nd 3rd 4th 5th 6th 7th 8th 9th 10th 11th 12th 13th 14th 15th 16th 1…" at bounding box center [446, 202] width 110 height 15
click at [409, 224] on select "Select Surrender Redeem Reaffirm Avoid Other" at bounding box center [446, 231] width 110 height 15
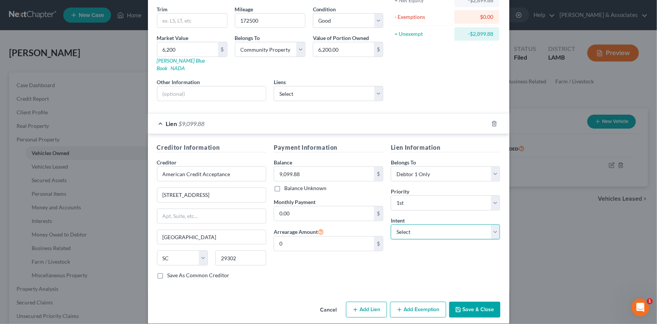
select select "2"
click at [391, 224] on select "Select Surrender Redeem Reaffirm Avoid Other" at bounding box center [446, 231] width 110 height 15
click at [474, 301] on button "Save & Close" at bounding box center [474, 309] width 51 height 16
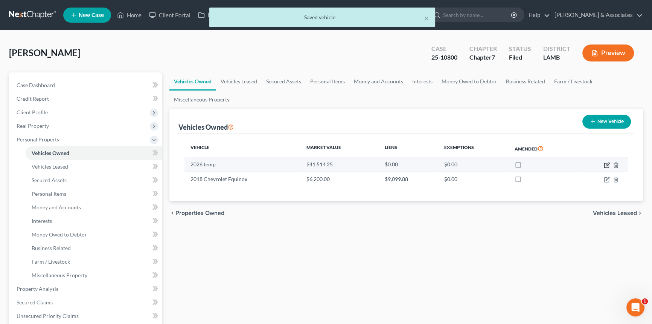
click at [607, 164] on icon "button" at bounding box center [607, 163] width 3 height 3
select select "0"
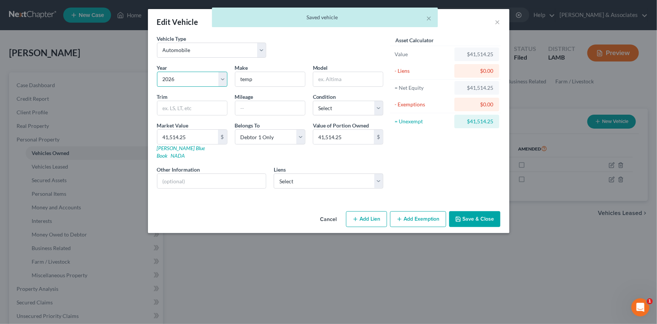
click at [215, 79] on select "Select 2026 2025 2024 2023 2022 2021 2020 2019 2018 2017 2016 2015 2014 2013 20…" at bounding box center [192, 79] width 70 height 15
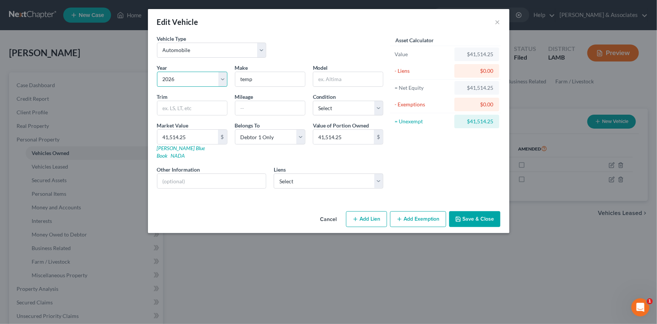
select select "8"
click at [157, 72] on select "Select 2026 2025 2024 2023 2022 2021 2020 2019 2018 2017 2016 2015 2014 2013 20…" at bounding box center [192, 79] width 70 height 15
click at [253, 83] on input "temp" at bounding box center [270, 79] width 70 height 14
type input "Hyundai"
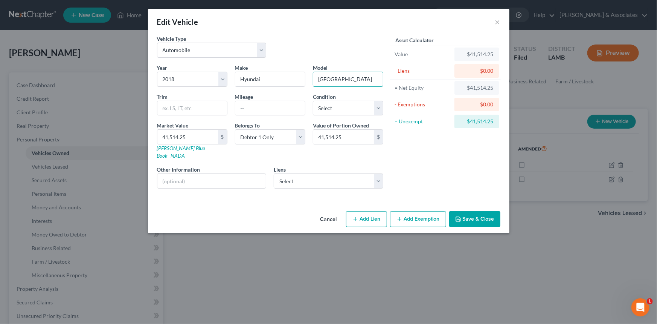
type input "Tucson"
click at [275, 111] on input "text" at bounding box center [270, 108] width 70 height 14
type input "140000"
click at [341, 106] on select "Select Excellent Very Good Good Fair Poor" at bounding box center [348, 108] width 70 height 15
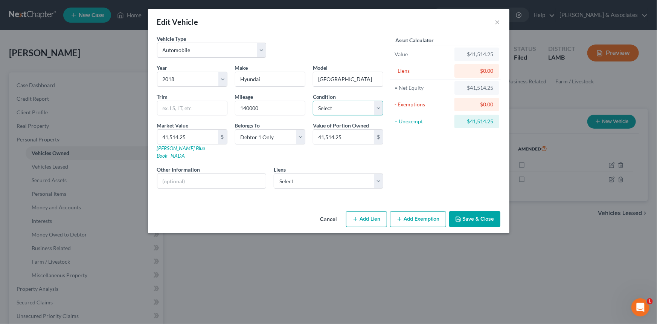
select select "4"
click at [313, 101] on select "Select Excellent Very Good Good Fair Poor" at bounding box center [348, 108] width 70 height 15
click at [189, 136] on input "41,514.25" at bounding box center [187, 137] width 61 height 14
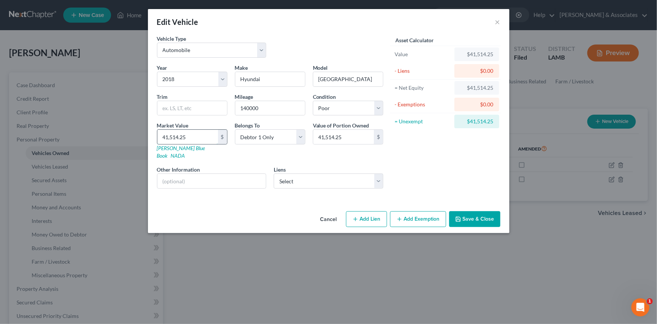
type input "7"
type input "7.00"
type input "70"
type input "70.00"
type input "700"
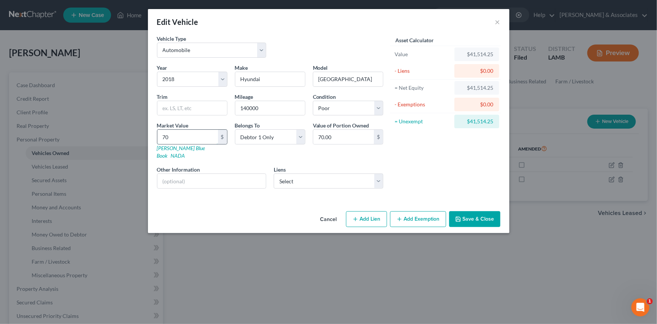
type input "700.00"
type input "7000"
type input "7,000.00"
type input "7,000"
click at [336, 173] on select "Select Capital One Auto - $8,568.00 Bridgecrest - $0.00" at bounding box center [329, 180] width 110 height 15
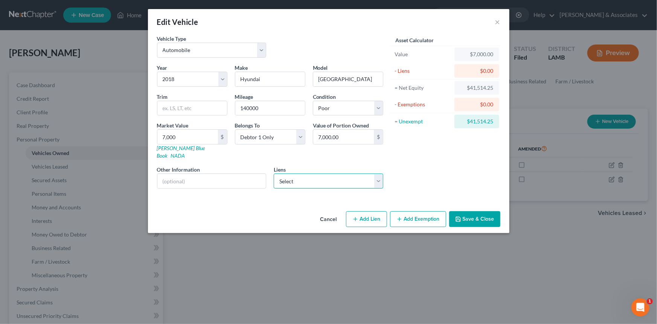
select select "0"
click at [274, 173] on select "Select Capital One Auto - $8,568.00 Bridgecrest - $0.00" at bounding box center [329, 180] width 110 height 15
select select
select select "45"
select select "0"
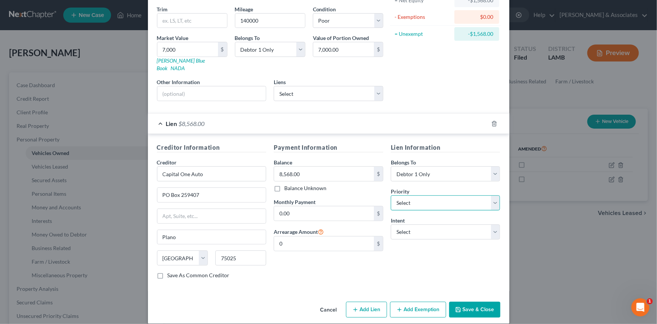
click at [406, 198] on select "Select 1st 2nd 3rd 4th 5th 6th 7th 8th 9th 10th 11th 12th 13th 14th 15th 16th 1…" at bounding box center [446, 202] width 110 height 15
select select "0"
click at [391, 195] on select "Select 1st 2nd 3rd 4th 5th 6th 7th 8th 9th 10th 11th 12th 13th 14th 15th 16th 1…" at bounding box center [446, 202] width 110 height 15
click at [422, 224] on select "Select Surrender Redeem Reaffirm Avoid Other" at bounding box center [446, 231] width 110 height 15
select select "2"
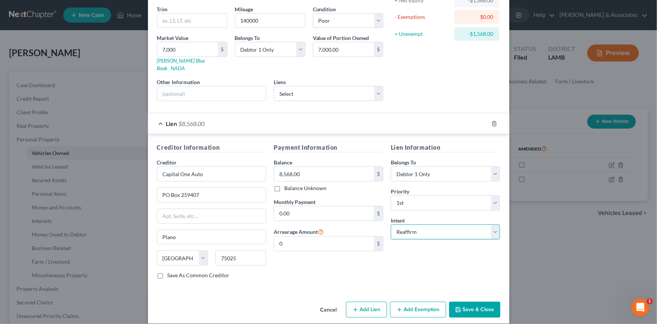
click at [391, 224] on select "Select Surrender Redeem Reaffirm Avoid Other" at bounding box center [446, 231] width 110 height 15
click at [484, 301] on button "Save & Close" at bounding box center [474, 309] width 51 height 16
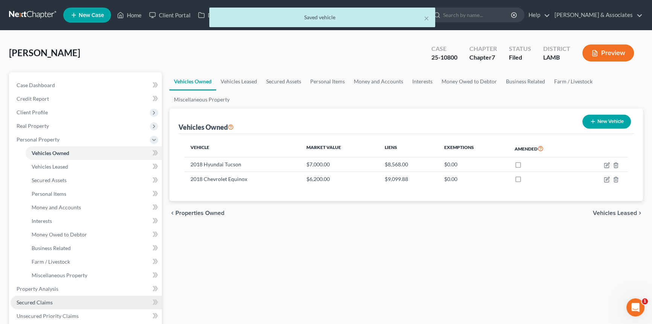
click at [30, 304] on span "Secured Claims" at bounding box center [35, 302] width 36 height 6
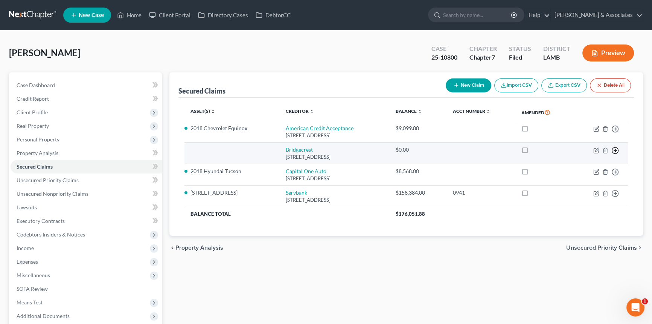
click at [617, 149] on icon "button" at bounding box center [616, 151] width 8 height 8
click at [577, 169] on link "Move to F" at bounding box center [581, 168] width 63 height 13
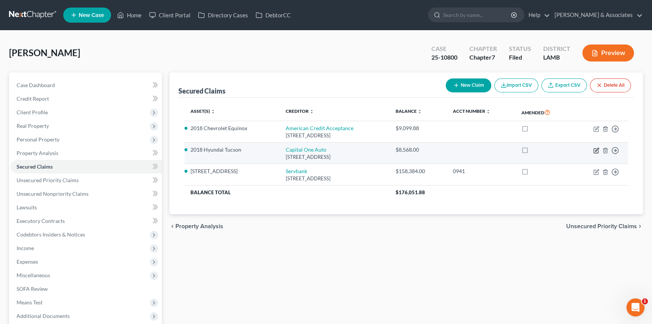
click at [596, 152] on icon "button" at bounding box center [596, 150] width 5 height 5
select select "45"
select select "2"
select select "0"
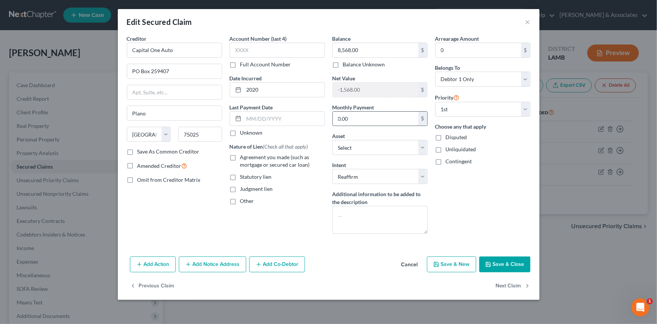
click at [372, 116] on input "0.00" at bounding box center [376, 119] width 86 height 14
type input "351.43"
click at [493, 260] on button "Save & Close" at bounding box center [505, 264] width 51 height 16
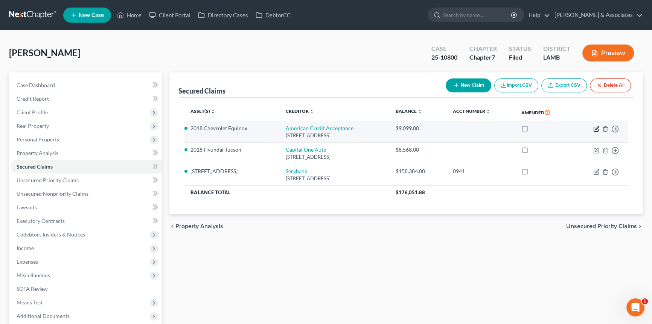
click at [594, 131] on td "Move to E Move to F Move to G Move to Notice Only" at bounding box center [600, 131] width 56 height 21
click at [596, 129] on icon "button" at bounding box center [597, 129] width 6 height 6
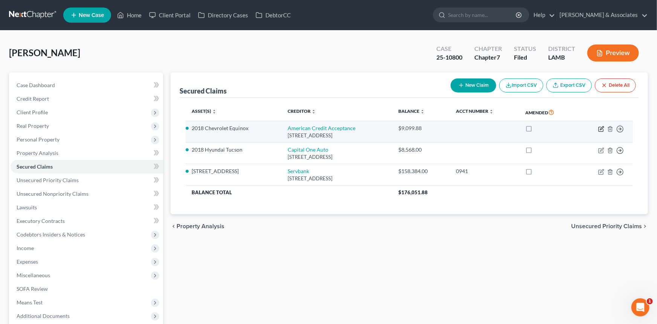
select select "42"
select select "2"
select select "0"
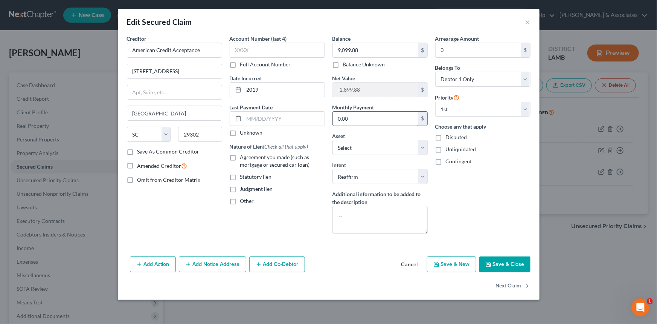
click at [384, 122] on input "0.00" at bounding box center [376, 119] width 86 height 14
type input "466"
click at [265, 159] on span "Agreement you made (such as mortgage or secured car loan)" at bounding box center [275, 161] width 70 height 14
click at [248, 158] on input "Agreement you made (such as mortgage or secured car loan)" at bounding box center [245, 155] width 5 height 5
checkbox input "true"
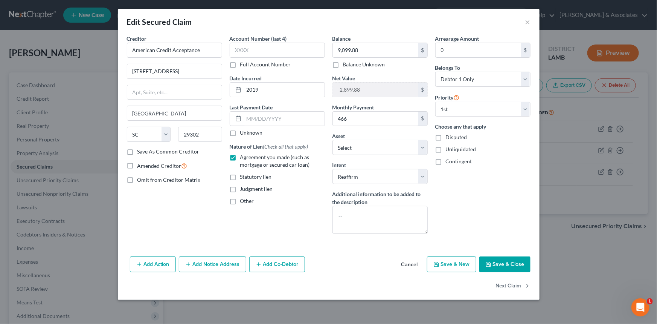
click at [505, 260] on button "Save & Close" at bounding box center [505, 264] width 51 height 16
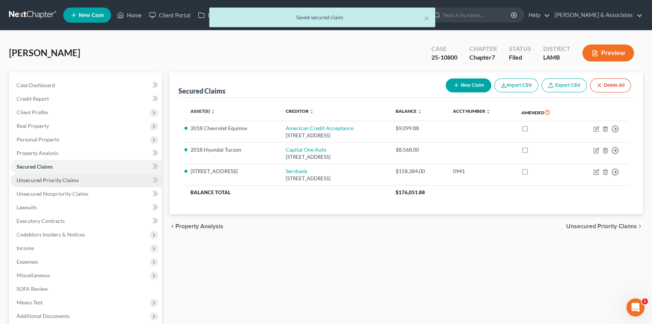
click at [90, 181] on link "Unsecured Priority Claims" at bounding box center [86, 180] width 151 height 14
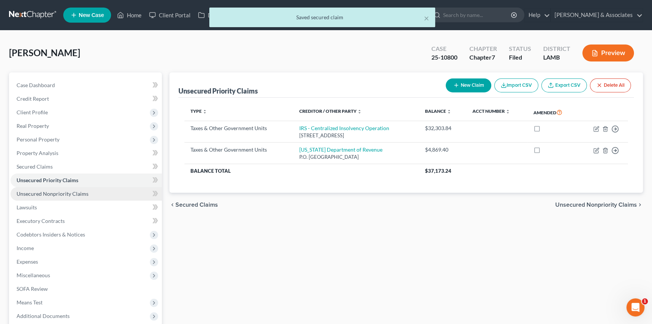
click at [82, 193] on span "Unsecured Nonpriority Claims" at bounding box center [53, 193] width 72 height 6
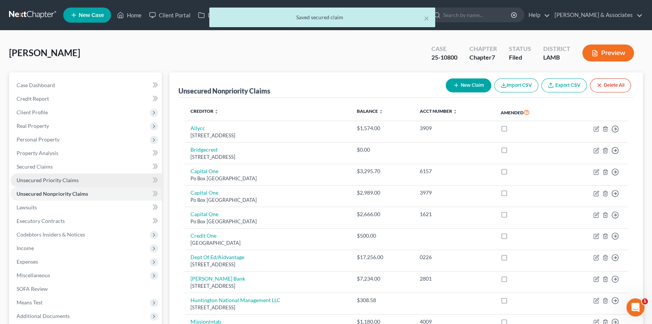
click at [86, 181] on link "Unsecured Priority Claims" at bounding box center [86, 180] width 151 height 14
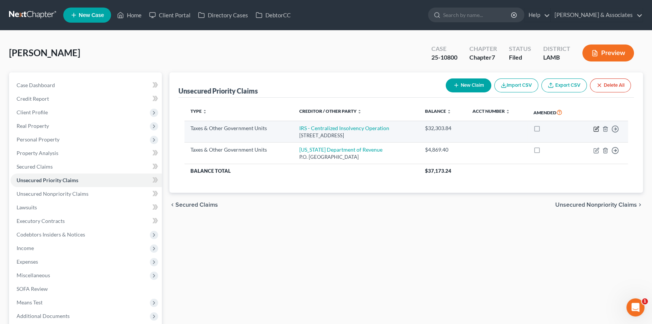
click at [596, 128] on icon "button" at bounding box center [597, 127] width 3 height 3
select select "0"
select select "39"
select select "4"
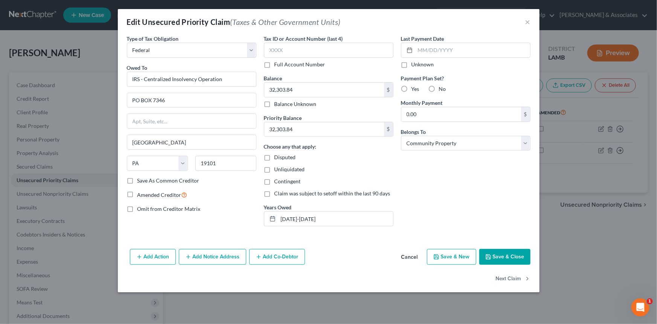
click at [399, 253] on button "Cancel" at bounding box center [410, 256] width 29 height 15
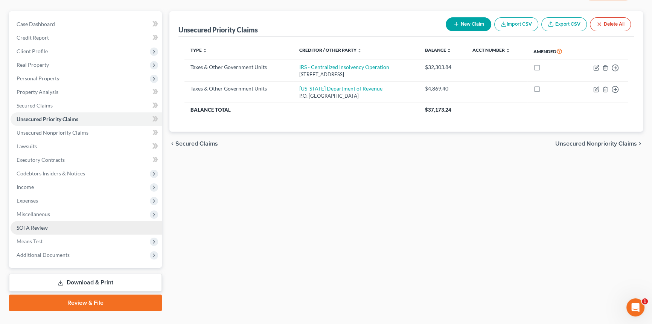
scroll to position [68, 0]
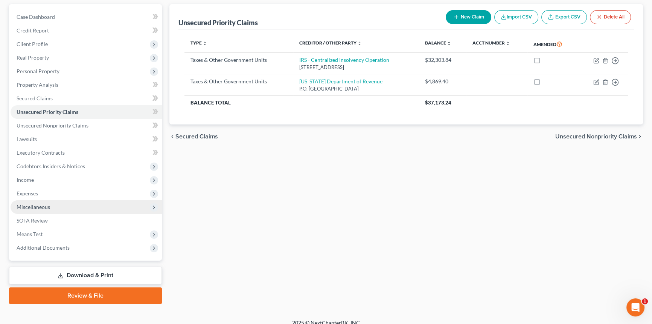
click at [56, 208] on span "Miscellaneous" at bounding box center [86, 207] width 151 height 14
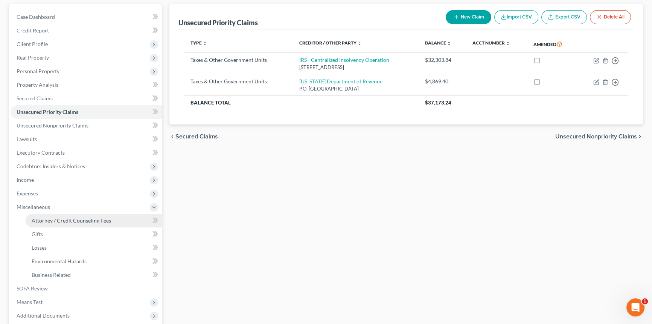
click at [53, 215] on link "Attorney / Credit Counseling Fees" at bounding box center [94, 221] width 136 height 14
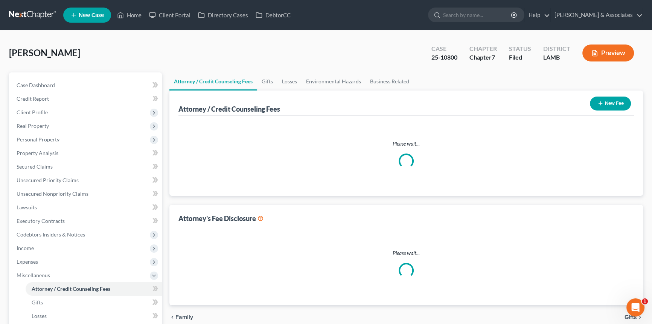
select select "4"
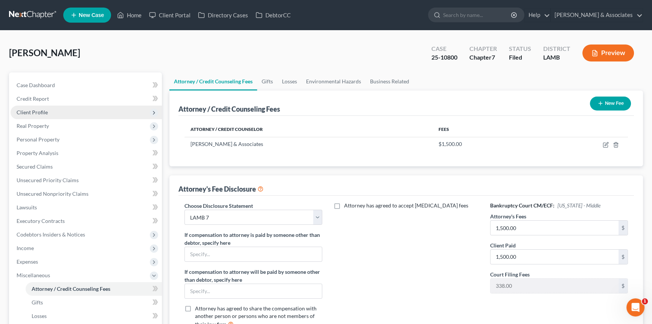
click at [51, 110] on span "Client Profile" at bounding box center [86, 112] width 151 height 14
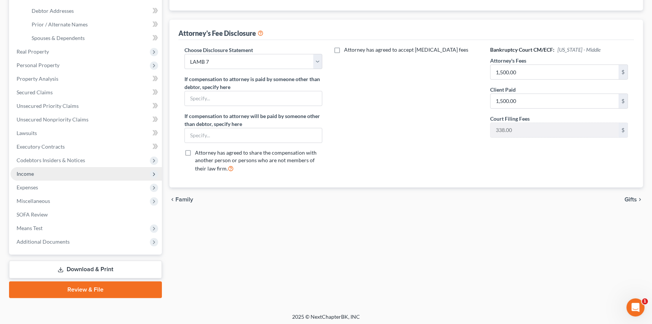
scroll to position [157, 0]
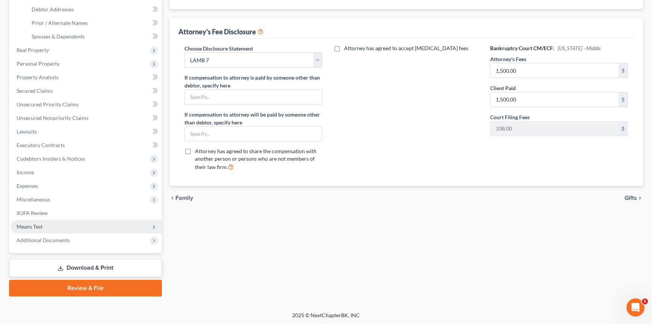
click at [44, 225] on span "Means Test" at bounding box center [86, 227] width 151 height 14
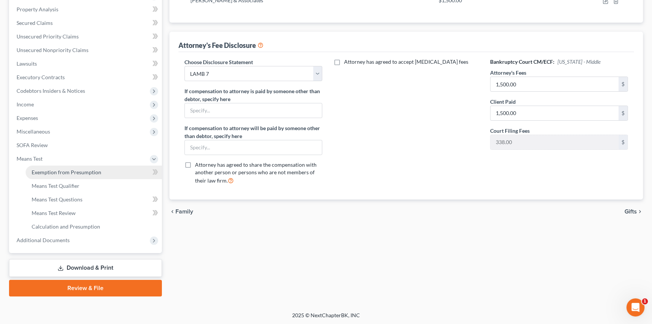
click at [71, 175] on link "Exemption from Presumption" at bounding box center [94, 172] width 136 height 14
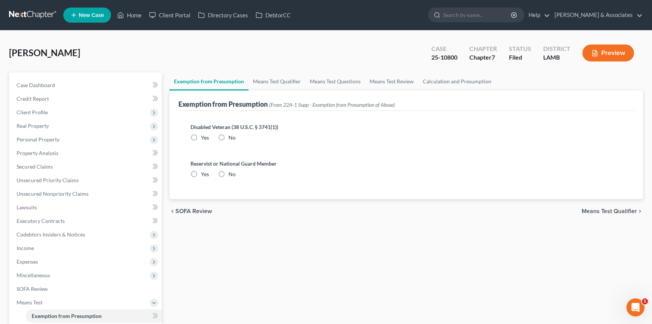
click at [226, 131] on div "Disabled Veteran (38 U.S.C. § 3741(1)) Yes No" at bounding box center [407, 132] width 432 height 18
click at [229, 135] on label "No" at bounding box center [232, 138] width 7 height 8
click at [232, 135] on input "No" at bounding box center [234, 136] width 5 height 5
radio input "true"
click at [229, 171] on label "No" at bounding box center [232, 174] width 7 height 8
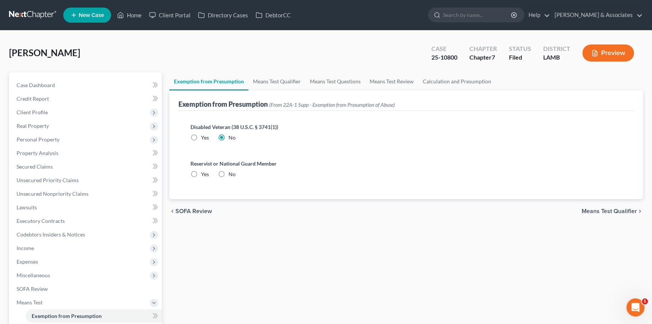
click at [232, 171] on input "No" at bounding box center [234, 172] width 5 height 5
radio input "true"
click at [631, 209] on span "Means Test Qualifier" at bounding box center [609, 211] width 55 height 6
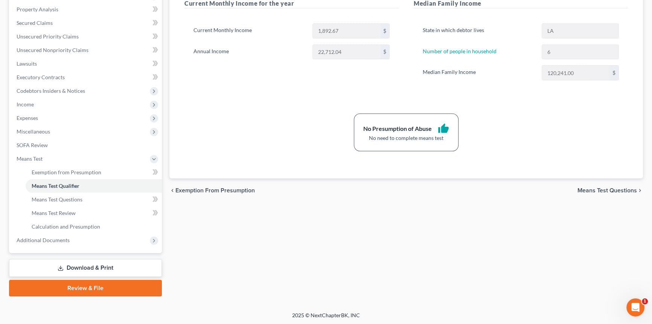
click at [103, 262] on link "Download & Print" at bounding box center [85, 268] width 153 height 18
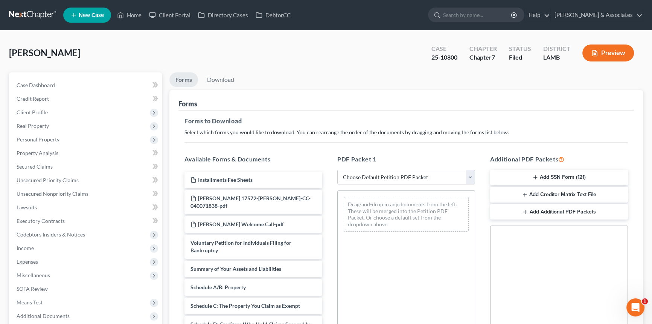
click at [391, 178] on select "Choose Default Petition PDF Packet Complete Bankruptcy Petition (all forms and …" at bounding box center [407, 177] width 138 height 15
select select "0"
click at [338, 170] on select "Choose Default Petition PDF Packet Complete Bankruptcy Petition (all forms and …" at bounding box center [407, 177] width 138 height 15
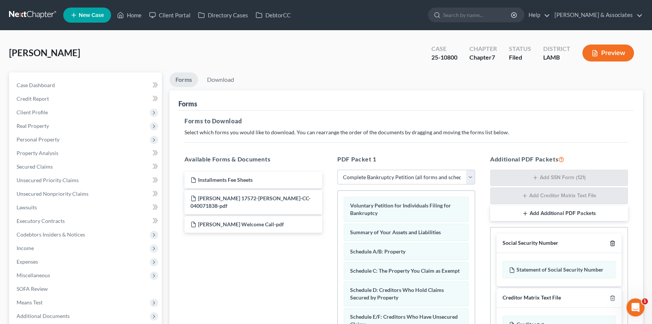
click at [613, 241] on icon "button" at bounding box center [613, 243] width 6 height 6
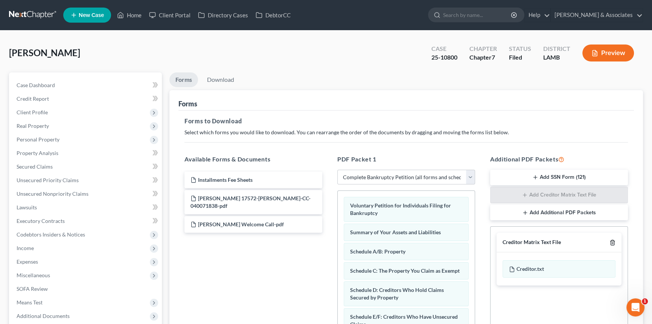
click at [613, 242] on line "button" at bounding box center [613, 243] width 0 height 2
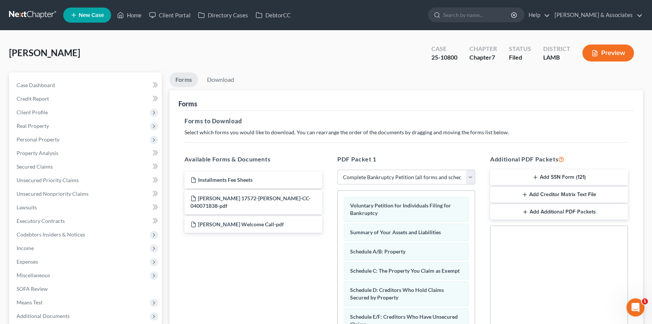
scroll to position [141, 0]
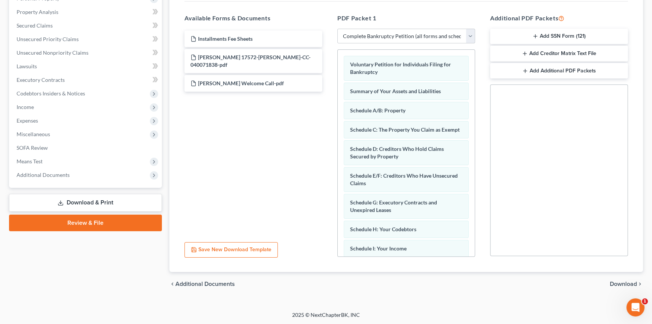
click at [621, 277] on div "chevron_left Additional Documents Download chevron_right" at bounding box center [407, 284] width 474 height 24
click at [620, 281] on span "Download" at bounding box center [623, 284] width 27 height 6
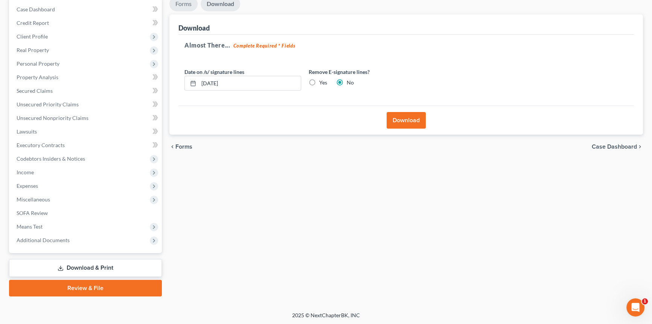
click at [186, 6] on link "Forms" at bounding box center [184, 4] width 28 height 15
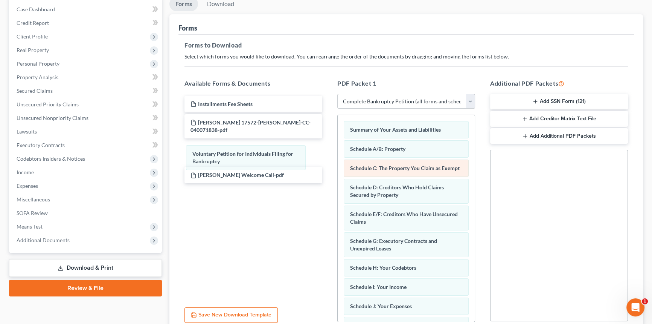
drag, startPoint x: 381, startPoint y: 136, endPoint x: 349, endPoint y: 170, distance: 47.4
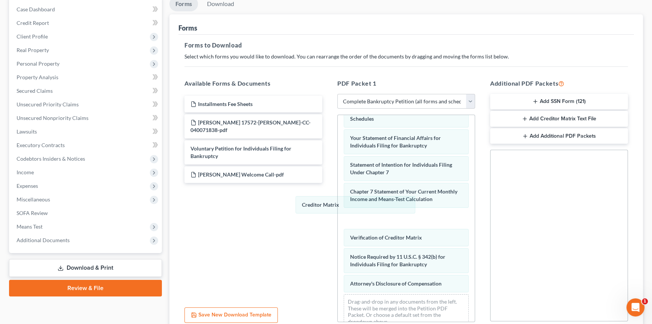
drag, startPoint x: 401, startPoint y: 210, endPoint x: 258, endPoint y: 211, distance: 143.2
click at [338, 206] on div "Creditor Matrix Summary of Your Assets and Liabilities Schedule A/B: Property S…" at bounding box center [406, 118] width 137 height 434
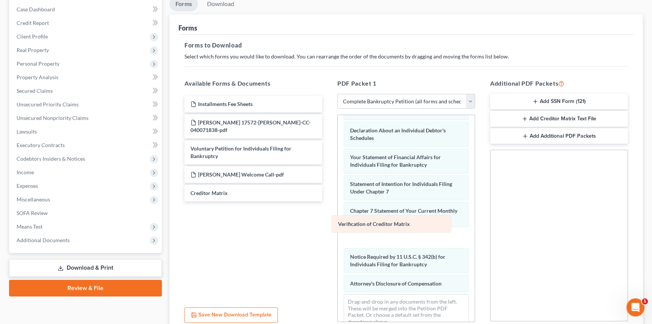
drag, startPoint x: 421, startPoint y: 222, endPoint x: 257, endPoint y: 217, distance: 164.3
click at [338, 217] on div "Verification of Creditor Matrix Summary of Your Assets and Liabilities Schedule…" at bounding box center [406, 127] width 137 height 414
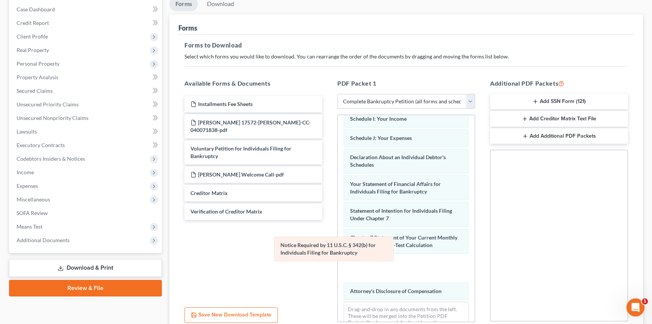
drag, startPoint x: 419, startPoint y: 242, endPoint x: 256, endPoint y: 238, distance: 162.8
click at [338, 238] on div "Notice Required by 11 U.S.C. § 342(b) for Individuals Filing for Bankruptcy Sum…" at bounding box center [406, 144] width 137 height 395
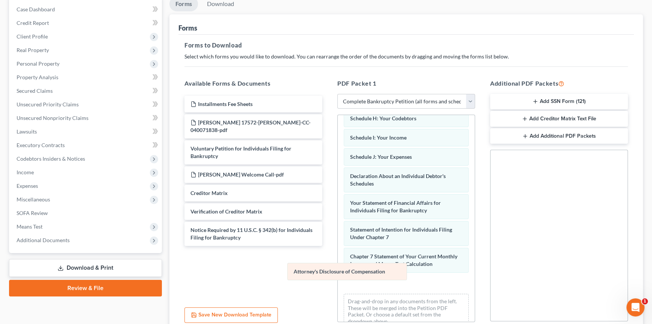
drag, startPoint x: 438, startPoint y: 271, endPoint x: 249, endPoint y: 266, distance: 189.9
click at [338, 269] on div "Attorney's Disclosure of Compensation Summary of Your Assets and Liabilities Sc…" at bounding box center [406, 150] width 137 height 368
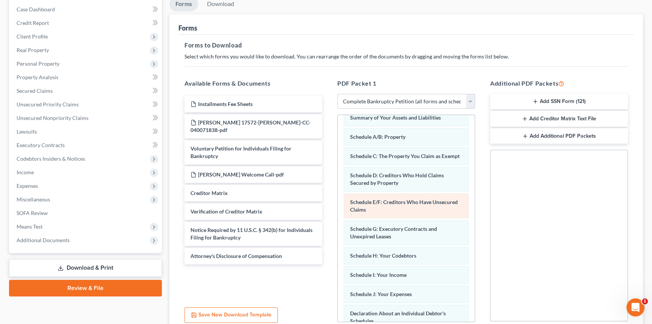
scroll to position [0, 0]
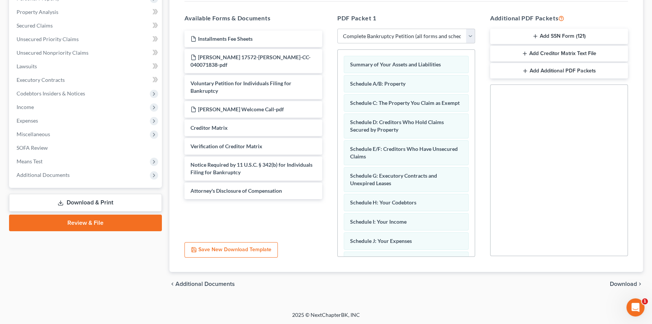
click at [619, 281] on span "Download" at bounding box center [623, 284] width 27 height 6
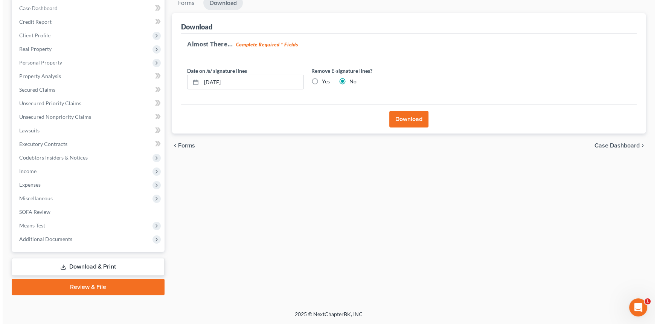
scroll to position [76, 0]
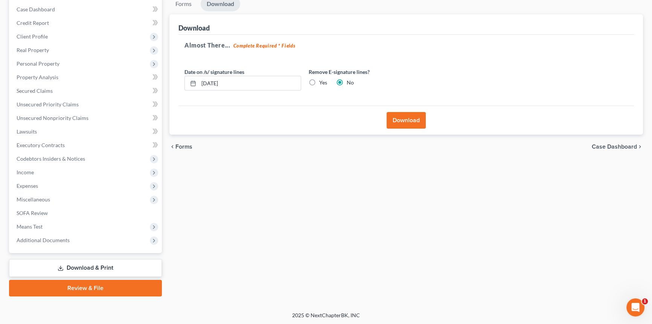
click at [319, 82] on label "Yes" at bounding box center [323, 83] width 8 height 8
click at [322, 82] on input "Yes" at bounding box center [324, 81] width 5 height 5
radio input "true"
radio input "false"
click at [411, 120] on button "Download" at bounding box center [406, 120] width 39 height 17
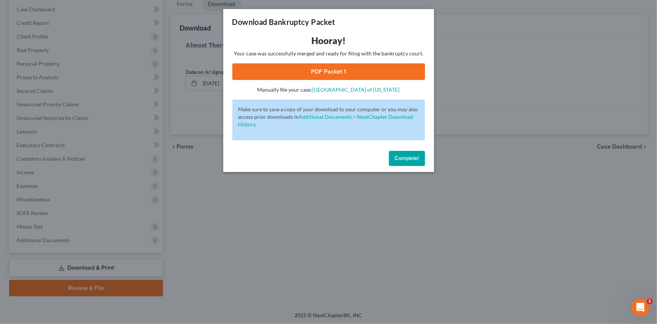
click at [307, 70] on link "PDF Packet 1" at bounding box center [328, 71] width 193 height 17
